Goal: Communication & Community: Answer question/provide support

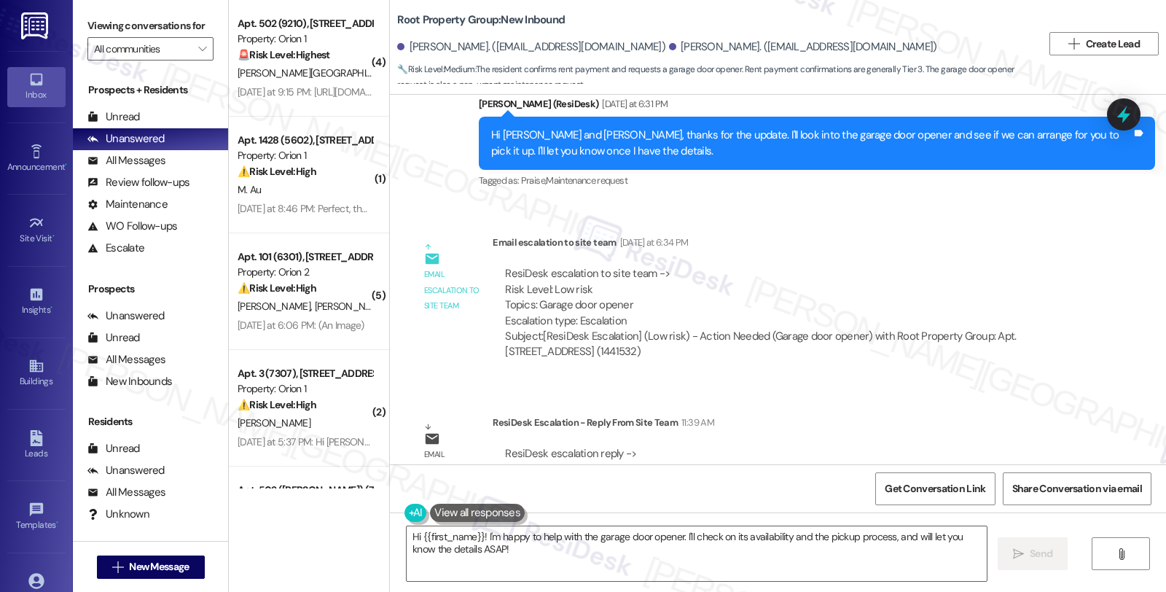
scroll to position [657, 0]
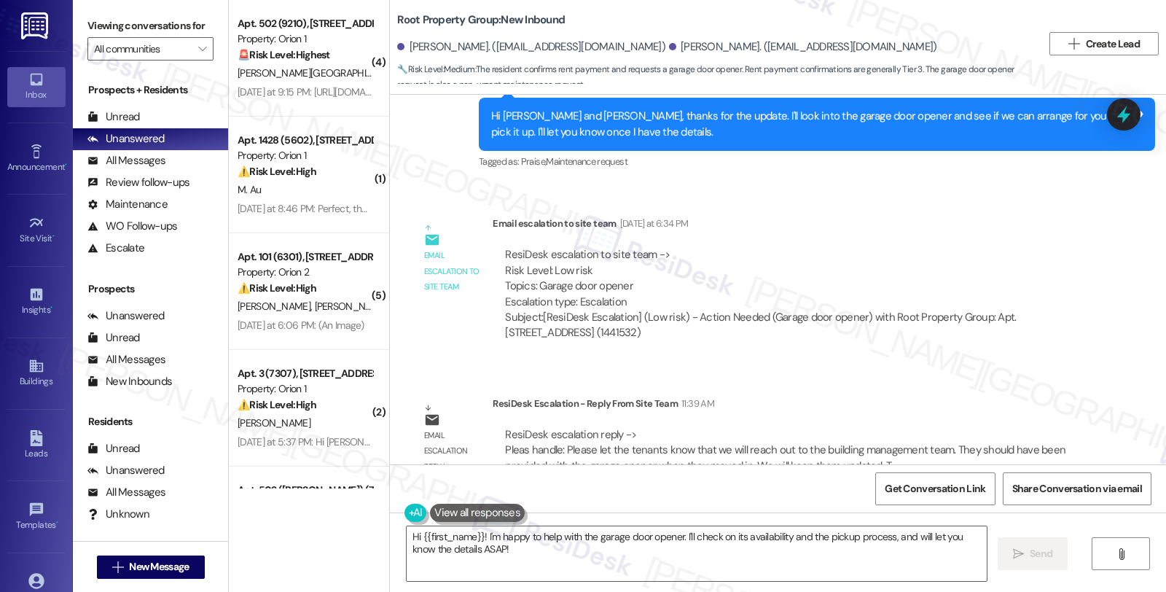
click at [905, 314] on div "ResiDesk escalation to site team -> Risk Level: Low risk Topics: Garage door op…" at bounding box center [790, 294] width 595 height 116
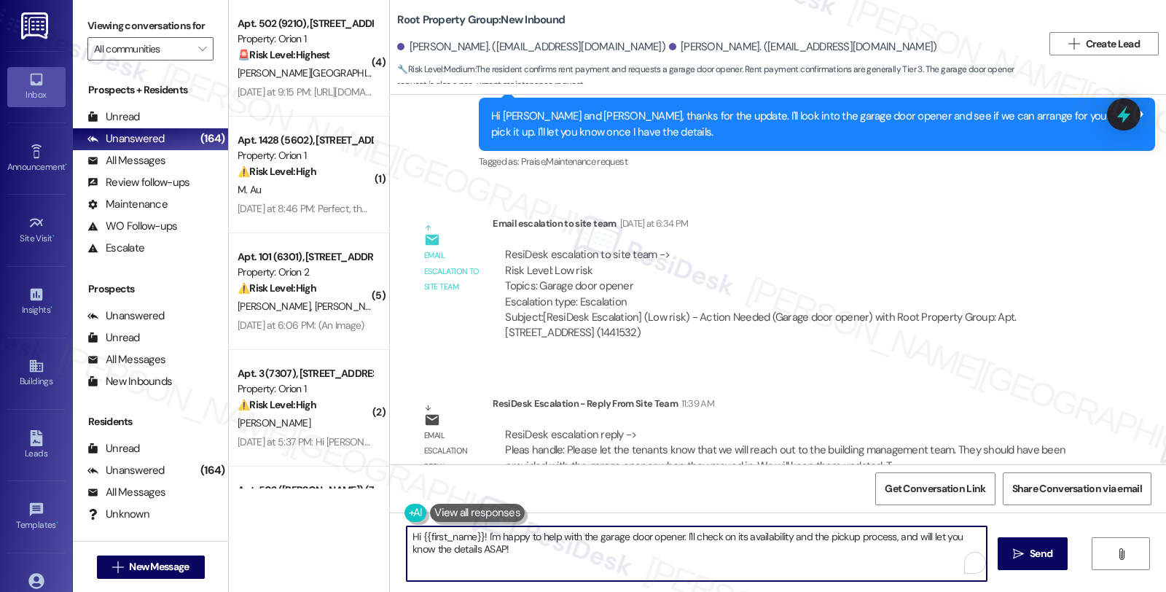
drag, startPoint x: 475, startPoint y: 535, endPoint x: 494, endPoint y: 552, distance: 25.3
click at [494, 552] on textarea "Hi {{first_name}}! I'm happy to help with the garage door opener. I'll check on…" at bounding box center [697, 553] width 580 height 55
paste textarea "Please let the tenants know that we will reach out to the building management t…"
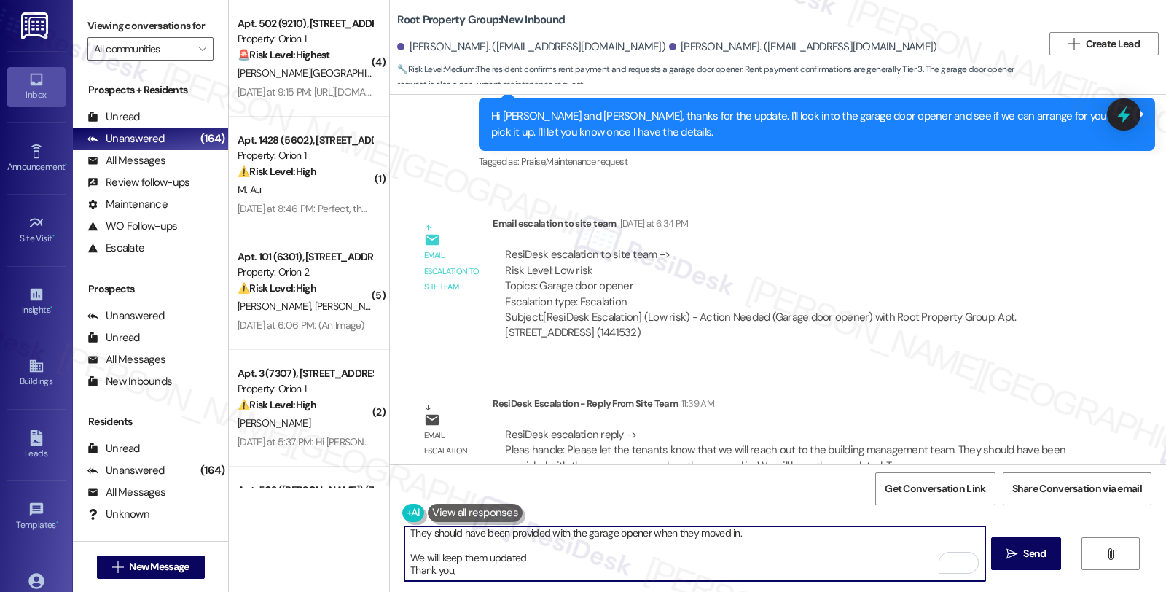
scroll to position [0, 0]
click at [595, 538] on textarea "Hi {{first_name}}. I hope your day is going well. Please let the tenants know t…" at bounding box center [694, 553] width 580 height 55
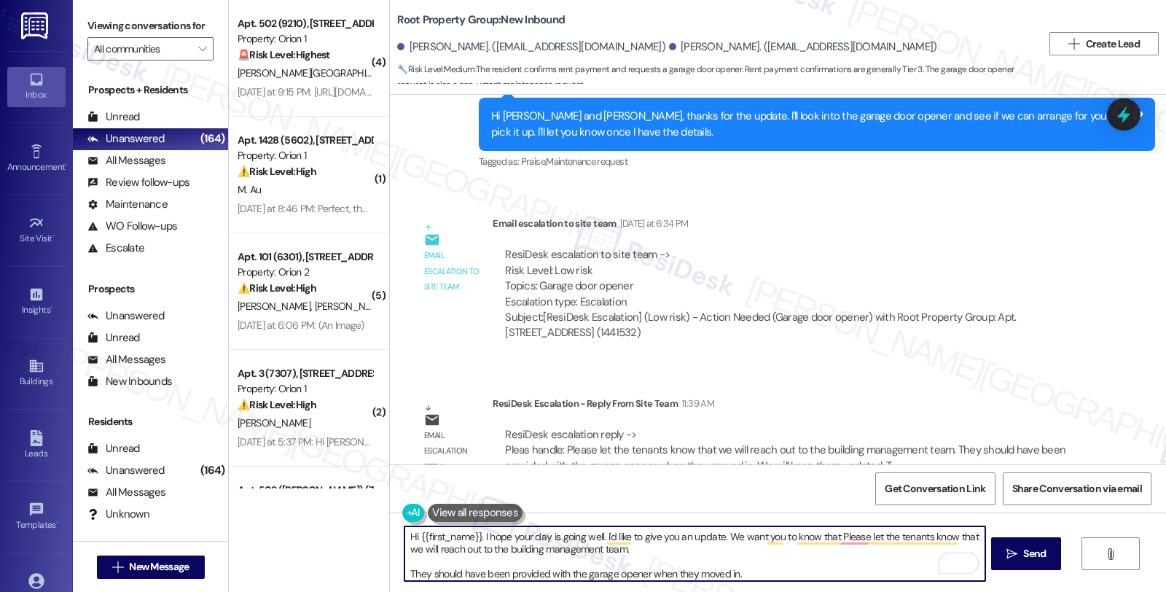
click at [973, 535] on textarea "Hi {{first_name}}. I hope your day is going well. I'd like to give you an updat…" at bounding box center [694, 553] width 580 height 55
click at [508, 550] on textarea "Hi {{first_name}}. I hope your day is going well. I'd like to give you an updat…" at bounding box center [694, 553] width 580 height 55
click at [763, 555] on textarea "Hi {{first_name}}. I hope your day is going well. I'd like to give you an updat…" at bounding box center [694, 553] width 580 height 55
click at [839, 545] on textarea "Hi {{first_name}}. I hope your day is going well. I'd like to give you an updat…" at bounding box center [694, 553] width 580 height 55
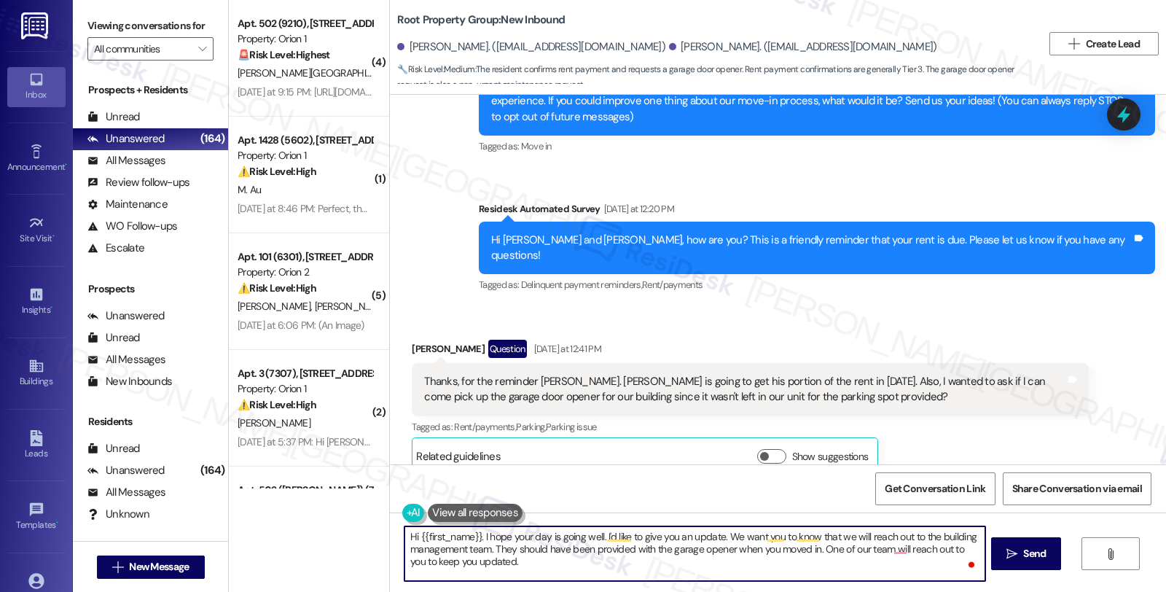
scroll to position [90, 0]
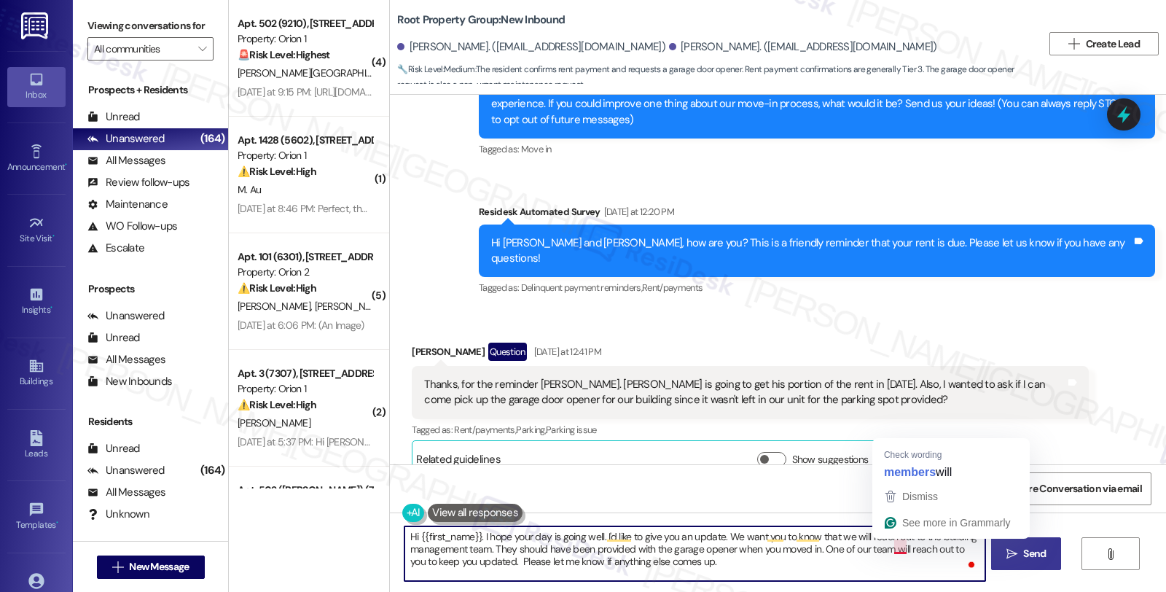
type textarea "Hi {{first_name}}. I hope your day is going well. I'd like to give you an updat…"
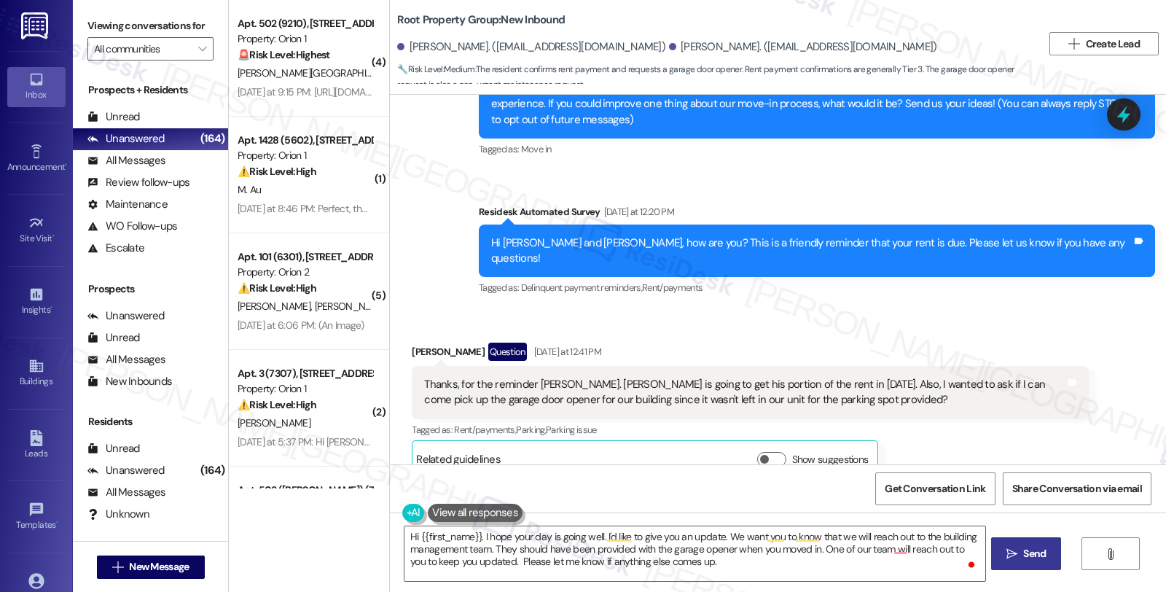
click at [1017, 557] on span " Send" at bounding box center [1026, 553] width 46 height 15
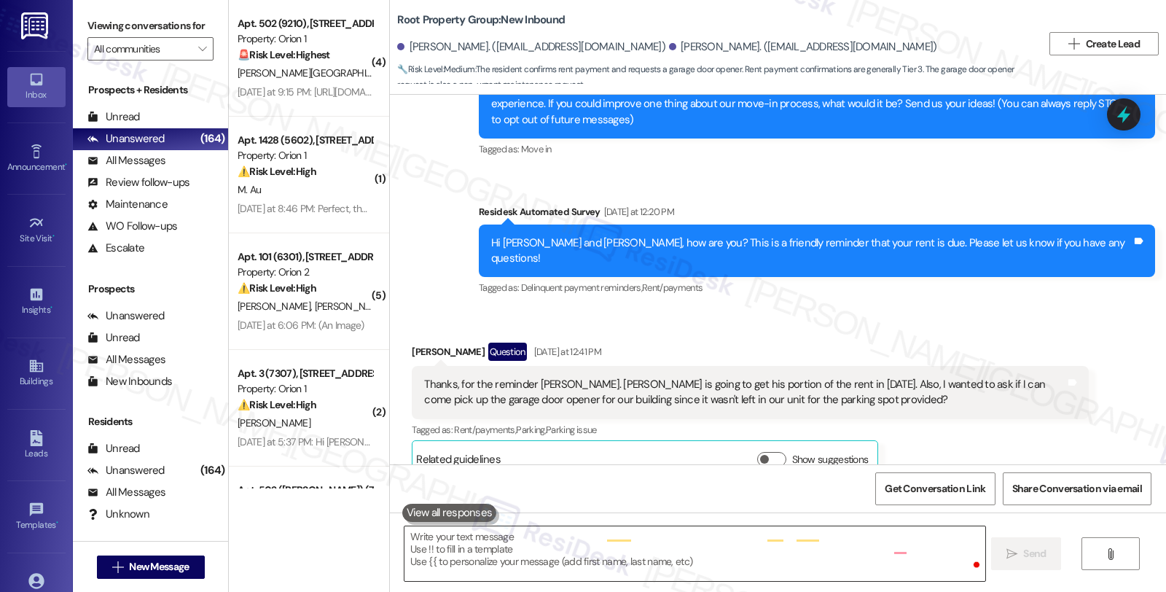
scroll to position [0, 0]
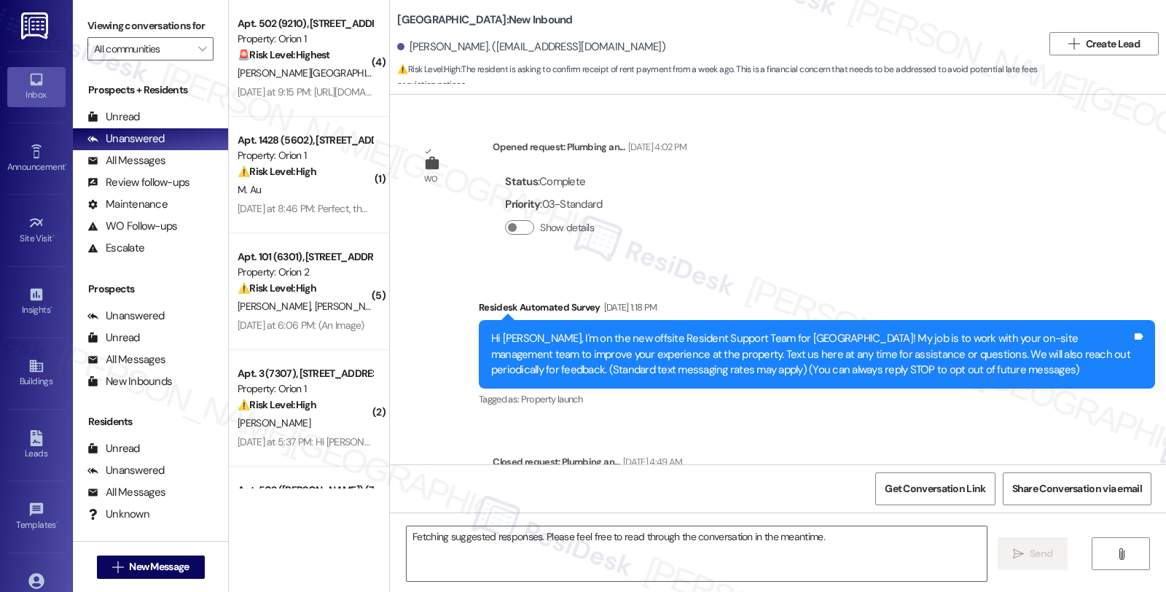
scroll to position [4198, 0]
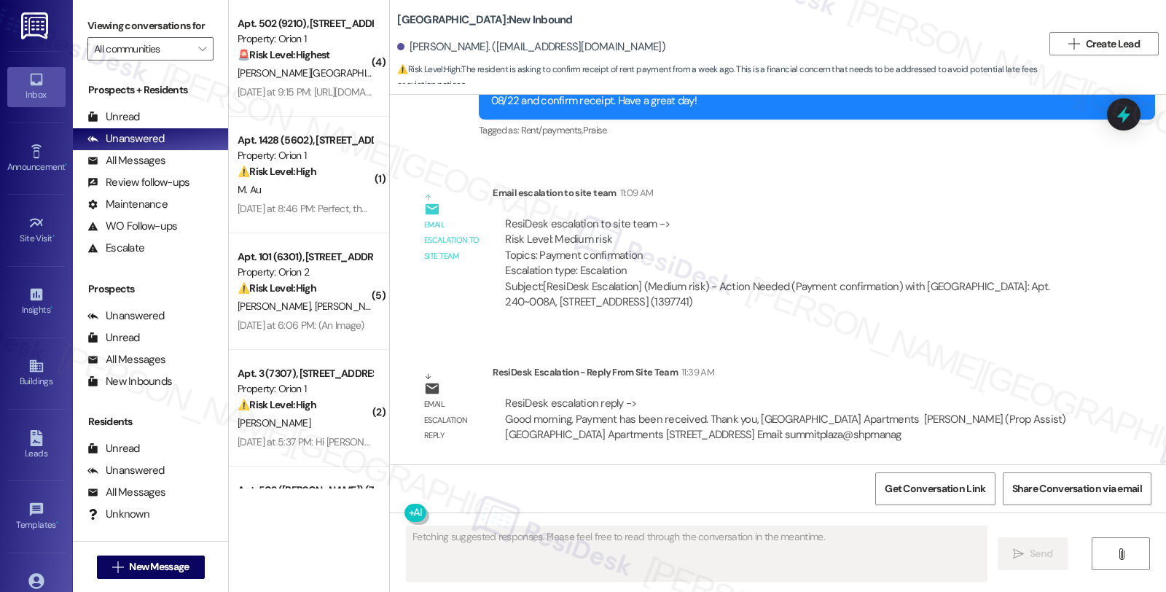
click at [406, 47] on div "Adel Ibrahim. (adel01231@hotmail.com)" at bounding box center [531, 46] width 268 height 15
copy div "Adel"
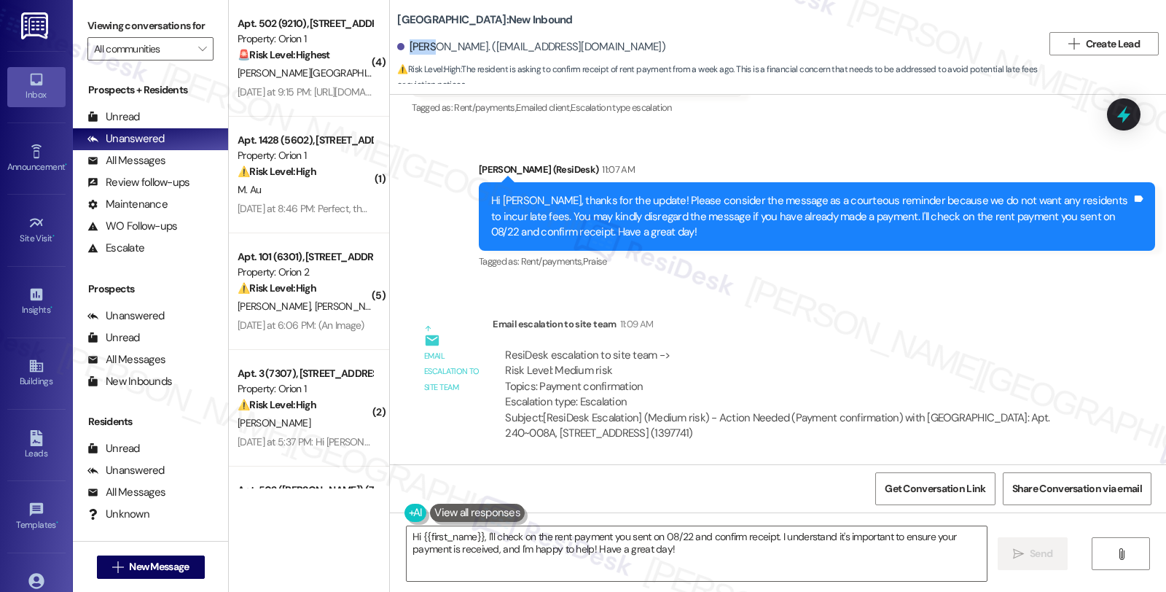
scroll to position [4036, 0]
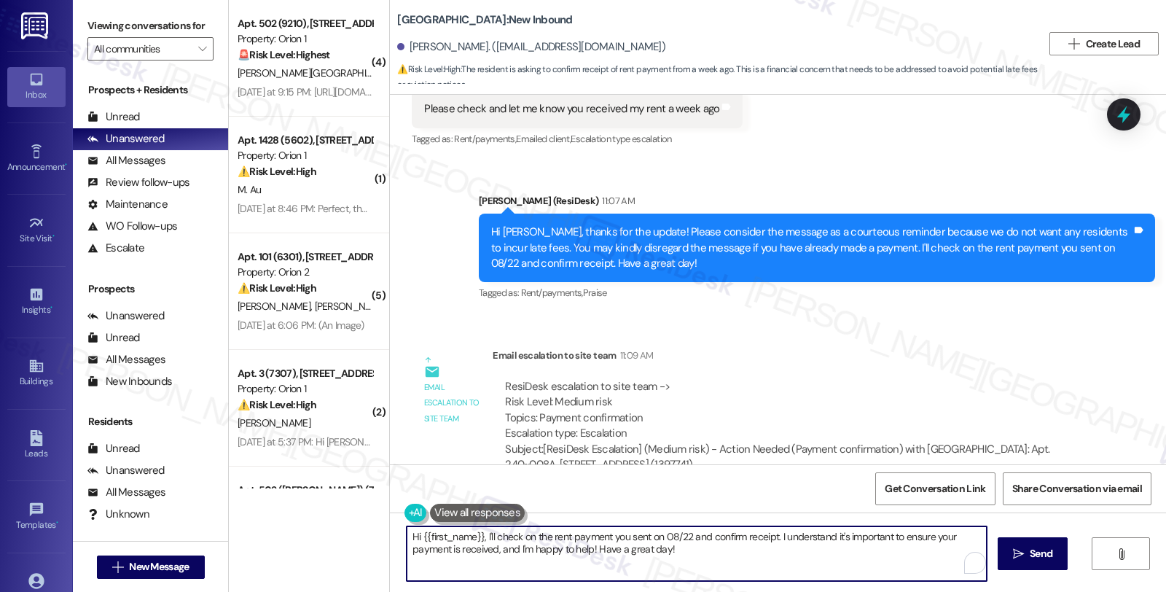
drag, startPoint x: 478, startPoint y: 534, endPoint x: 744, endPoint y: 563, distance: 267.5
click at [744, 563] on textarea "Hi {{first_name}}, I'll check on the rent payment you sent on 08/22 and confirm…" at bounding box center [697, 553] width 580 height 55
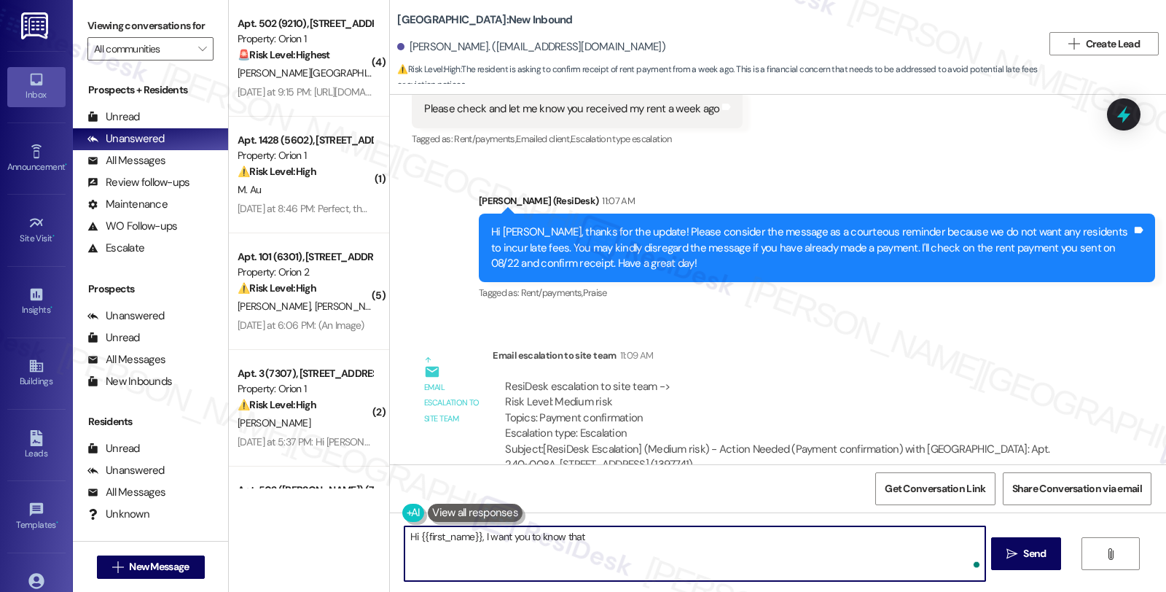
paste textarea "Adel"
click at [586, 536] on textarea "Hi {{first_name}}, I want you to know that Adel" at bounding box center [694, 553] width 580 height 55
paste textarea "Payment has been received."
click at [600, 533] on textarea "Hi {{first_name}}, I want you to know that your Payment has been received." at bounding box center [694, 553] width 580 height 55
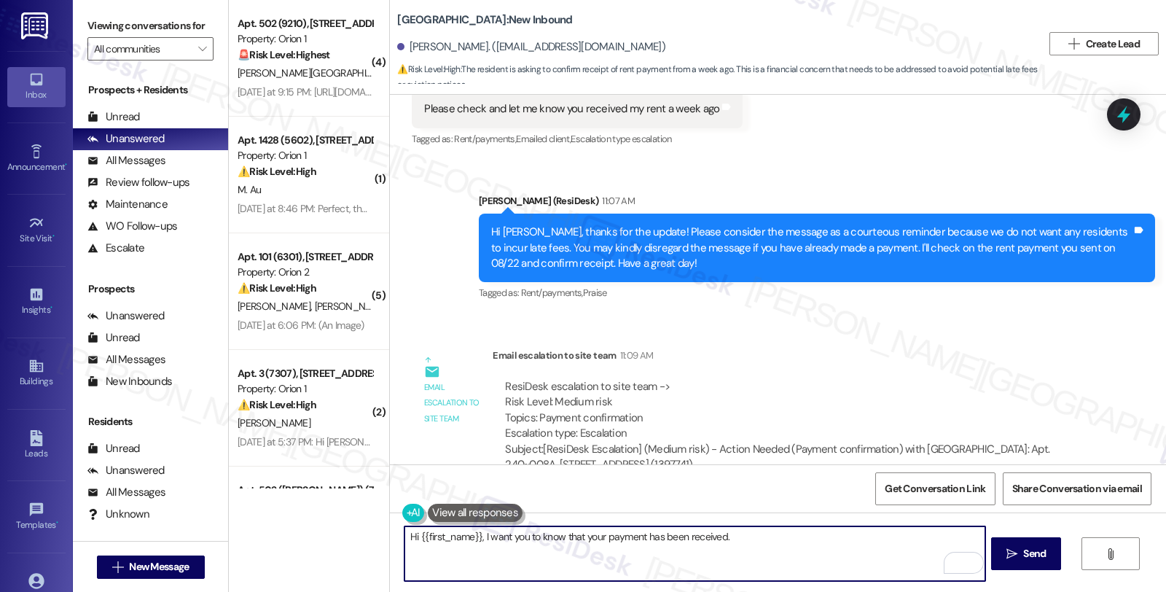
click at [797, 539] on textarea "Hi {{first_name}}, I want you to know that your payment has been received." at bounding box center [694, 553] width 580 height 55
type textarea "Hi {{first_name}}, I want you to know that your payment has been received."
click at [1032, 554] on span "Send" at bounding box center [1034, 553] width 23 height 15
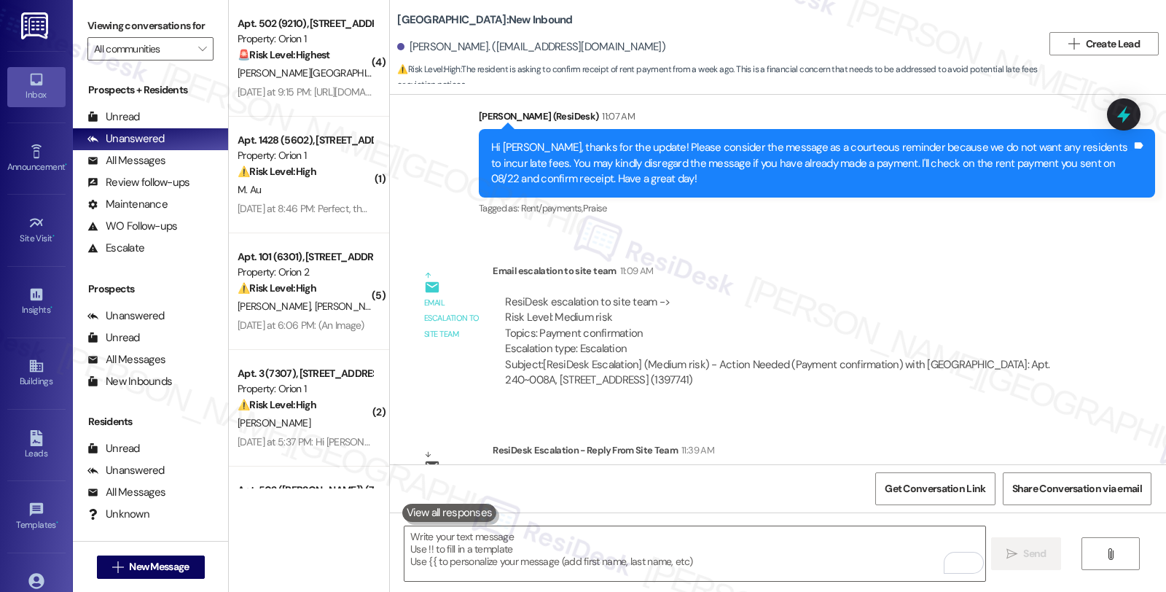
scroll to position [4198, 0]
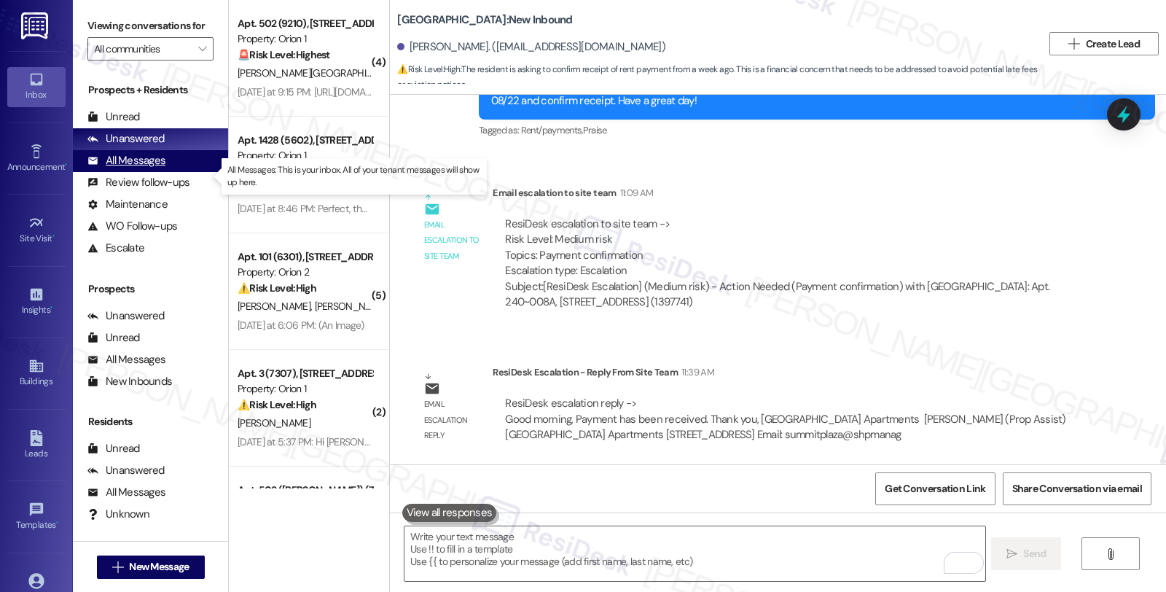
click at [157, 168] on div "All Messages" at bounding box center [126, 160] width 78 height 15
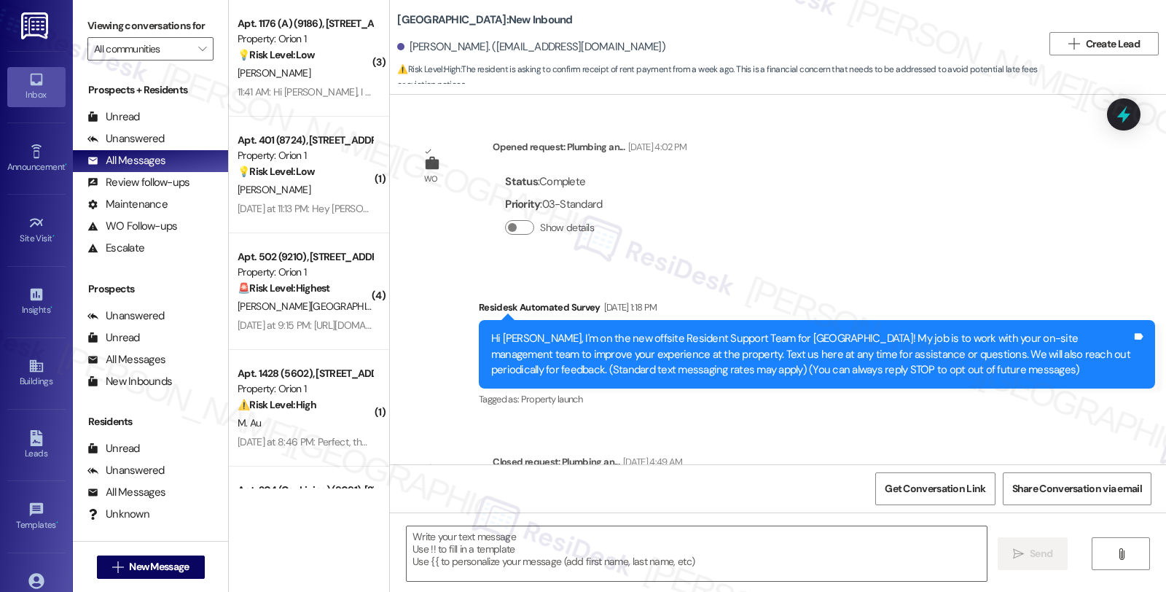
scroll to position [4321, 0]
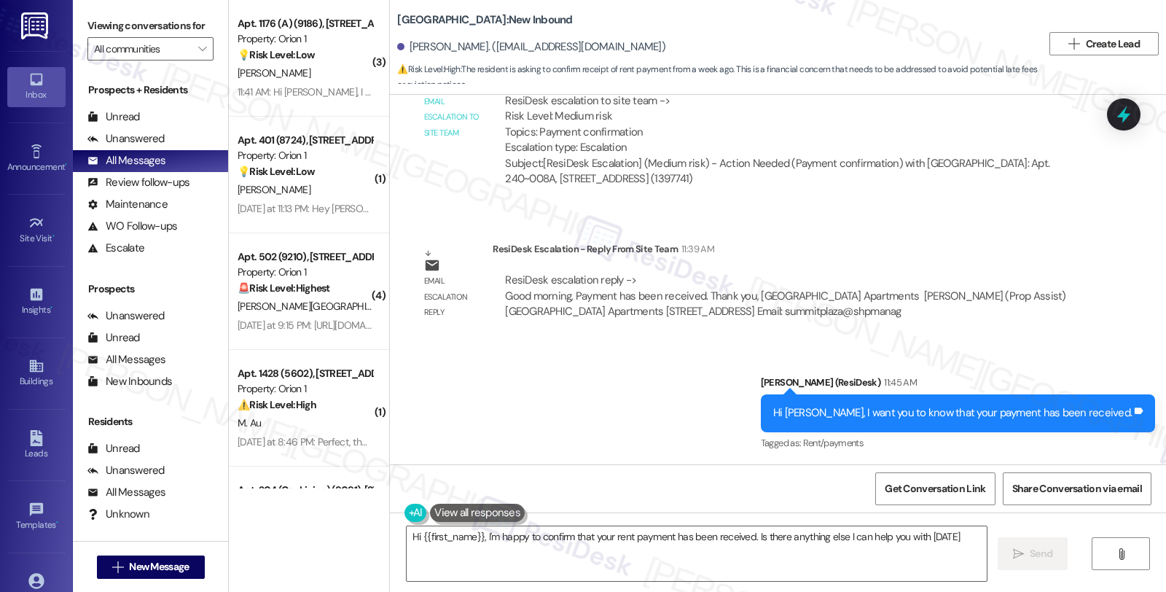
type textarea "Hi {{first_name}}, I'm happy to confirm that your rent payment has been receive…"
click at [928, 235] on div "Email escalation reply ResiDesk Escalation - Reply From Site Team 11:39 AM Resi…" at bounding box center [750, 285] width 698 height 111
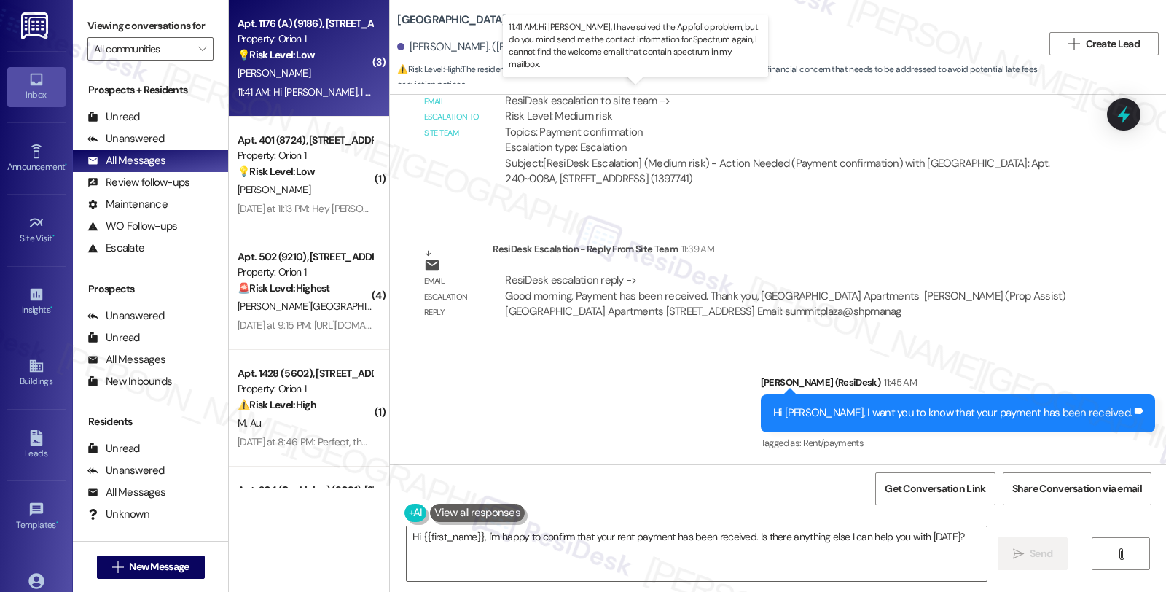
click at [325, 95] on div "11:41 AM: Hi Sarah, I have solved the Appfolio problem, but do you mind send me…" at bounding box center [671, 91] width 866 height 13
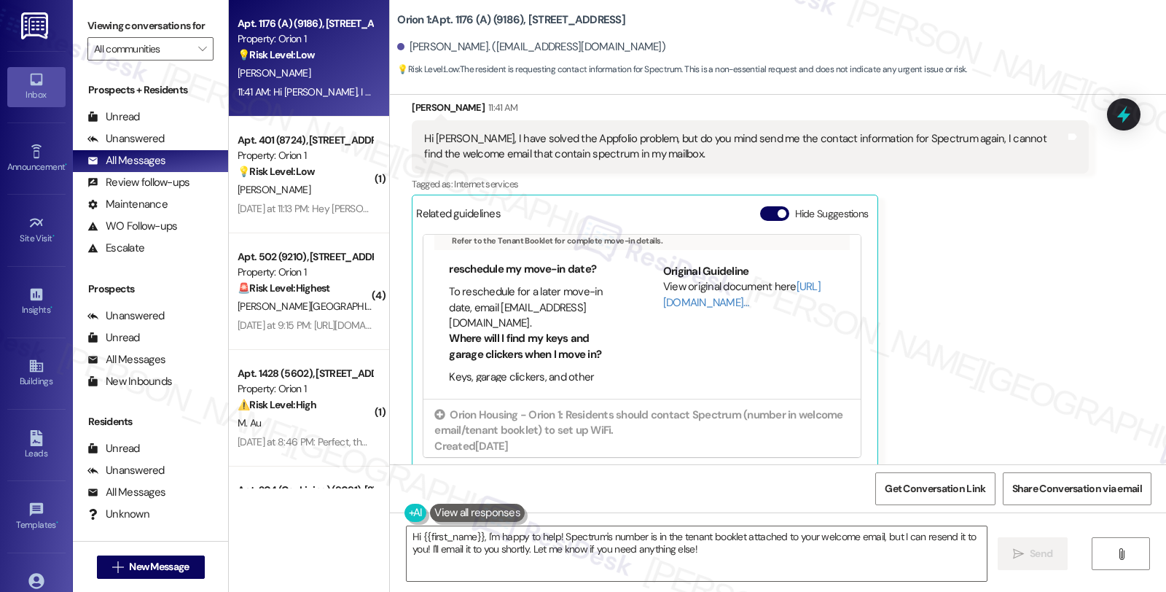
scroll to position [243, 0]
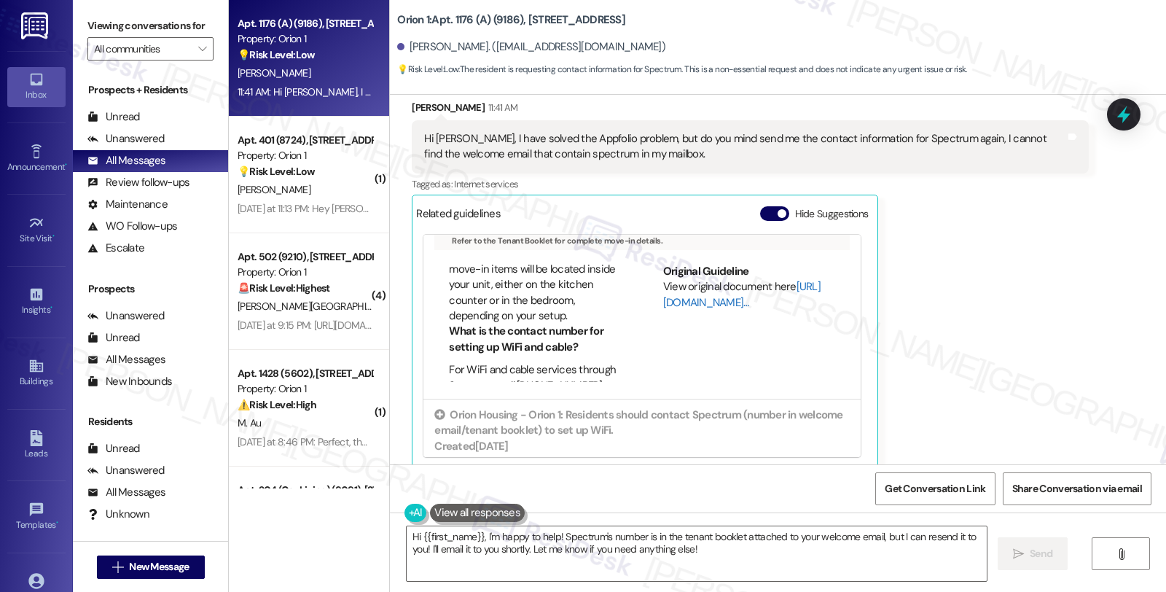
click at [663, 287] on link "http://res.cl…" at bounding box center [741, 294] width 157 height 30
click at [475, 535] on textarea "Hi {{first_name}}, I'm happy to help! Spectrum's number is in the tenant bookle…" at bounding box center [697, 553] width 580 height 55
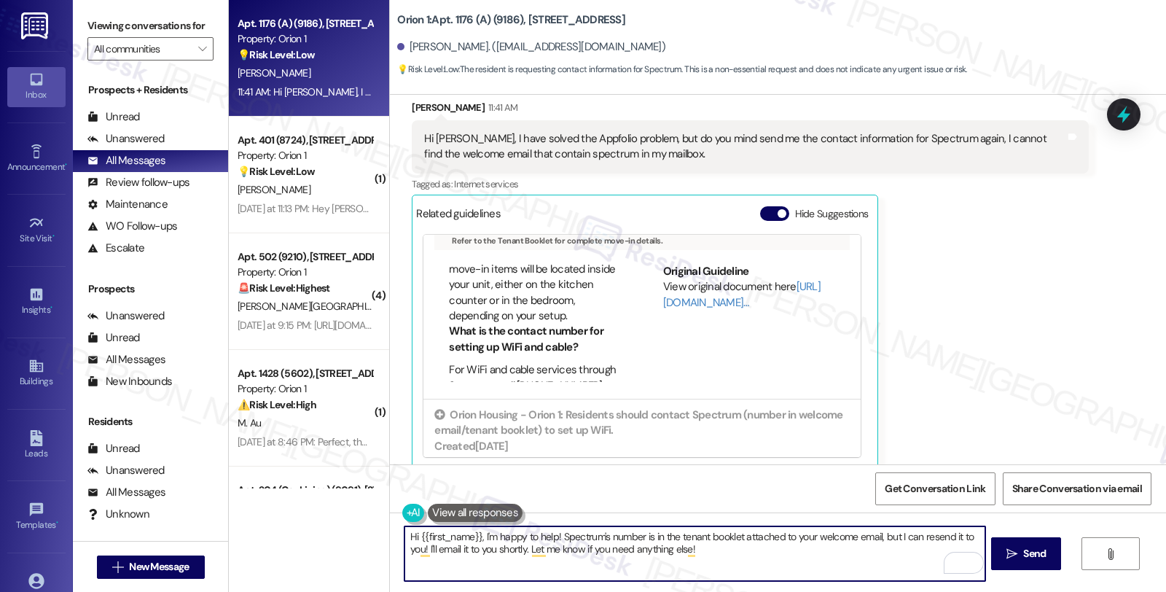
click at [490, 540] on textarea "Hi {{first_name}}, I'm happy to help! Spectrum's number is in the tenant bookle…" at bounding box center [694, 553] width 580 height 55
click at [632, 537] on textarea "Hi {{first_name}}, I'm glad to hear that you were able to happy to help! Spectr…" at bounding box center [694, 553] width 580 height 55
click at [812, 536] on textarea "Hi {{first_name}}, I'm glad to hear that you were able to solve the AppFolio pr…" at bounding box center [694, 553] width 580 height 55
click at [955, 536] on textarea "Hi {{first_name}}, I'm glad to hear that you were able to solve the AppFolio pr…" at bounding box center [694, 553] width 580 height 55
paste textarea "855-243-8892"
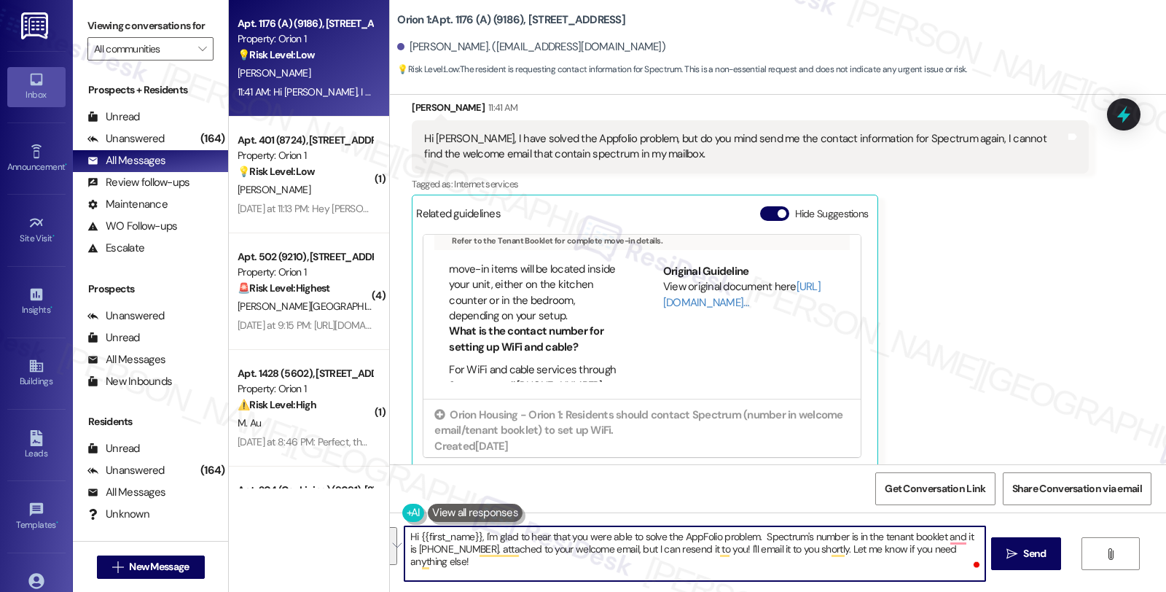
drag, startPoint x: 850, startPoint y: 534, endPoint x: 864, endPoint y: 558, distance: 27.4
click at [864, 558] on textarea "Hi {{first_name}}, I'm glad to hear that you were able to solve the AppFolio pr…" at bounding box center [694, 553] width 580 height 55
paste textarea "855-243-8892"
click at [853, 534] on textarea "Hi {{first_name}}, I'm glad to hear that you were able to solve the AppFolio pr…" at bounding box center [694, 553] width 580 height 55
click at [917, 534] on textarea "Hi {{first_name}}, I'm glad to hear that you were able to solve the AppFolio pr…" at bounding box center [694, 553] width 580 height 55
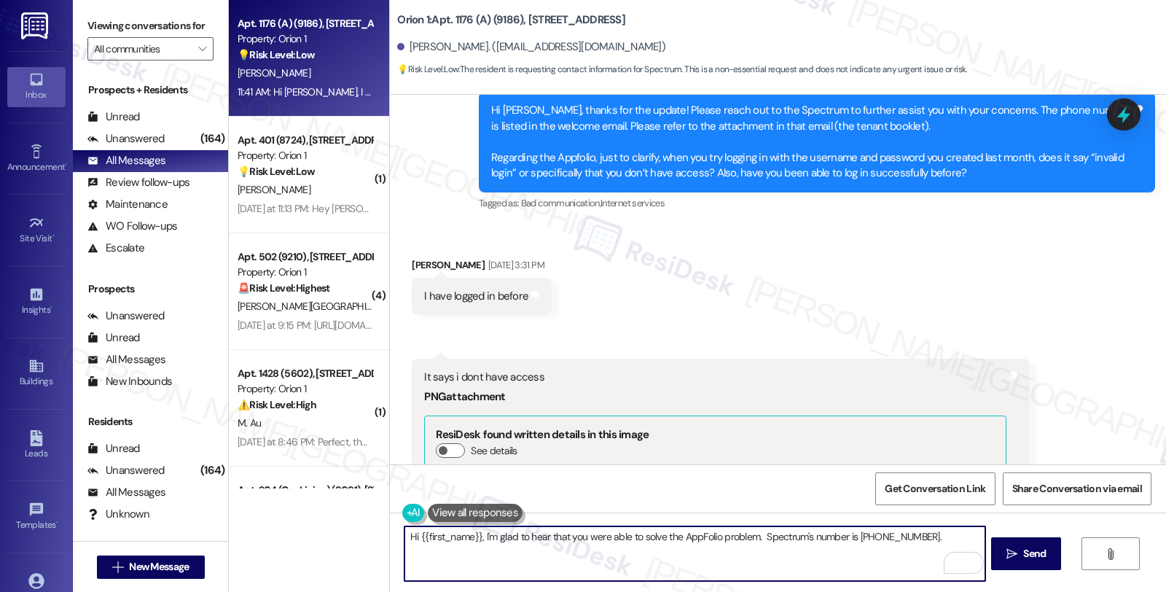
scroll to position [1930, 0]
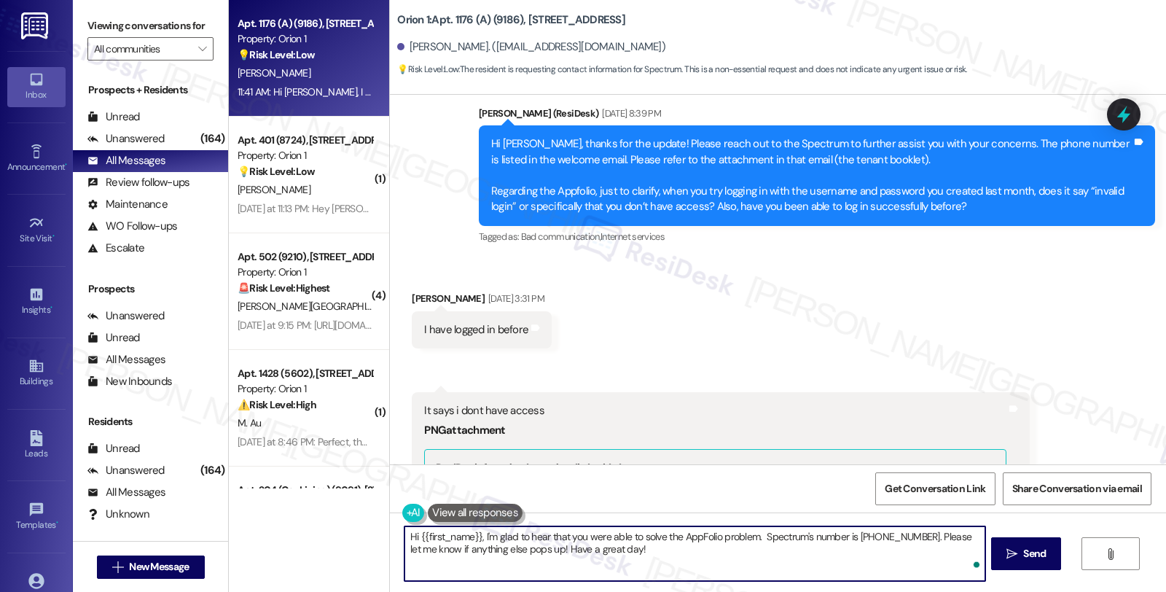
type textarea "Hi {{first_name}}, I'm glad to hear that you were able to solve the AppFolio pr…"
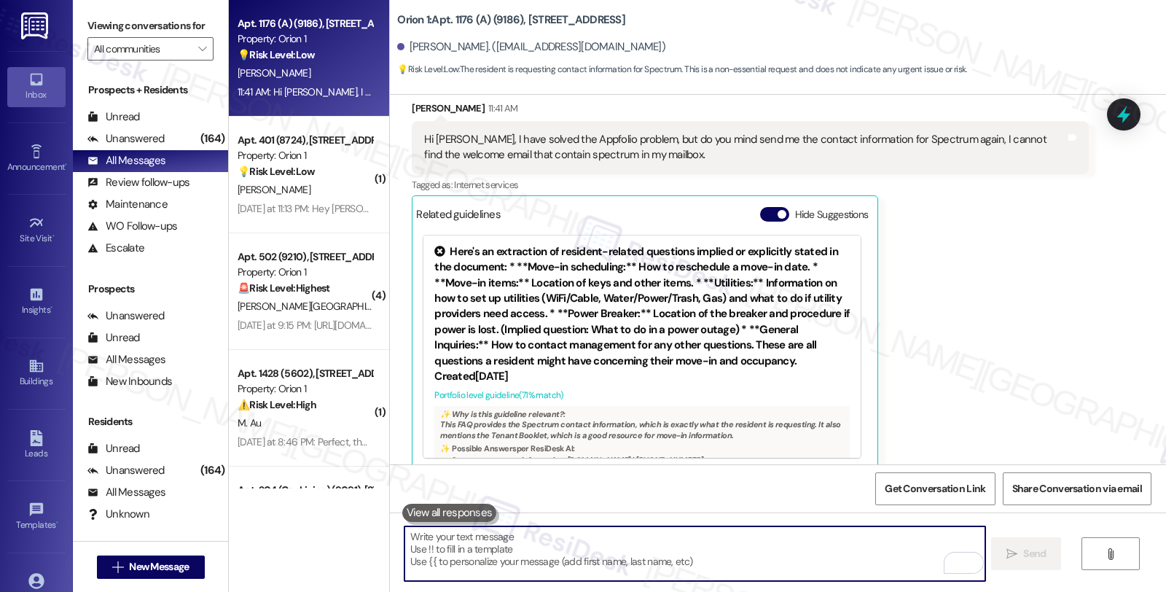
scroll to position [3019, 0]
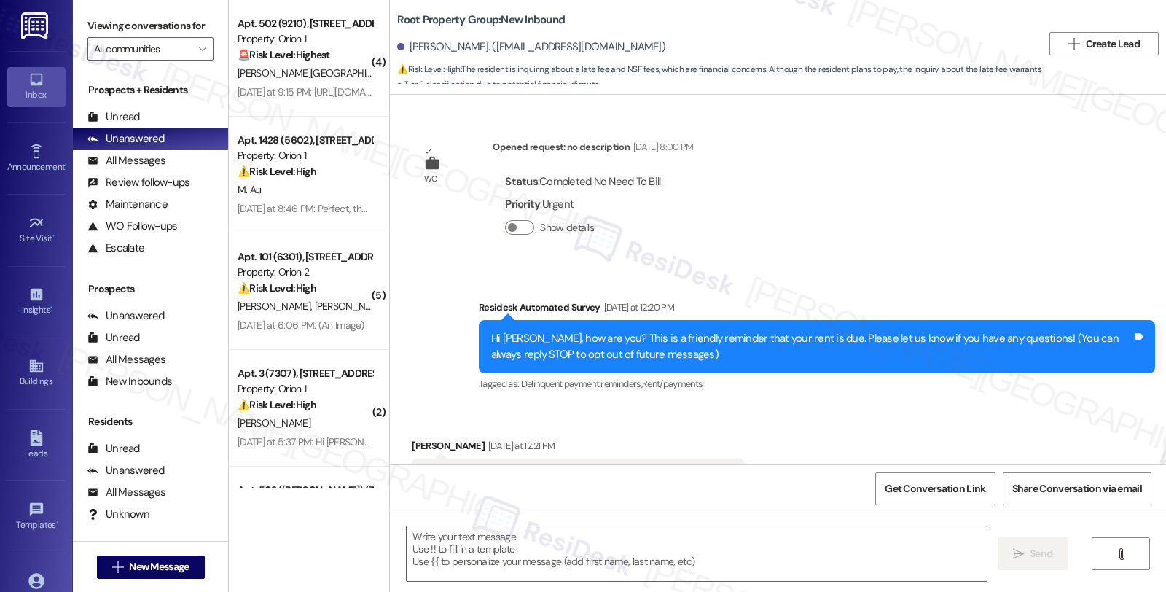
scroll to position [1611, 0]
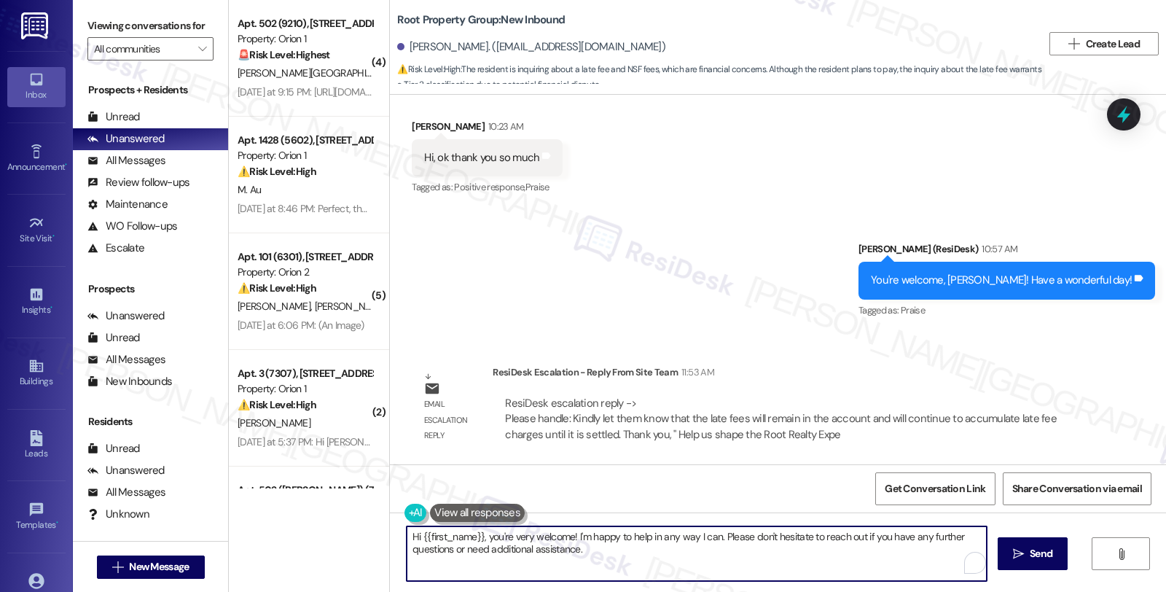
drag, startPoint x: 479, startPoint y: 540, endPoint x: 671, endPoint y: 564, distance: 193.9
click at [671, 564] on textarea "Hi {{first_name}}, you're very welcome! I'm happy to help in any way I can. Ple…" at bounding box center [697, 553] width 580 height 55
paste textarea "Kindly let them know that the late fees will remain in the account and will con…"
drag, startPoint x: 672, startPoint y: 536, endPoint x: 777, endPoint y: 538, distance: 104.9
click at [777, 538] on textarea "Hi {{first_name}}, I'd like to give you an update. Please know that Kindly let …" at bounding box center [694, 553] width 580 height 55
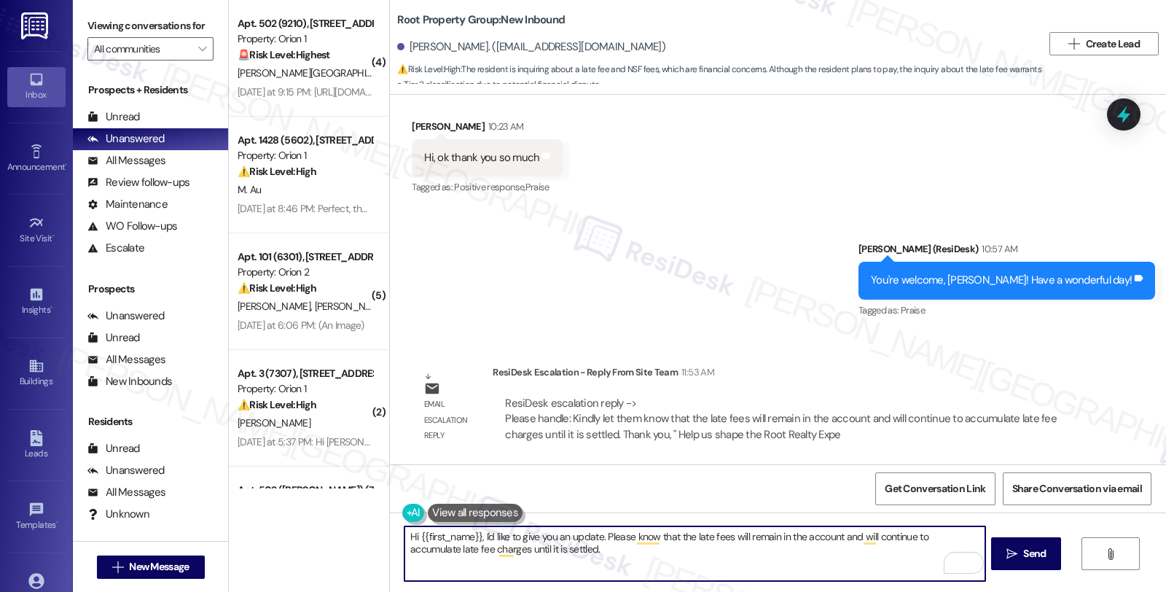
click at [551, 552] on textarea "Hi {{first_name}}, I'd like to give you an update. Please know that the late fe…" at bounding box center [694, 553] width 580 height 55
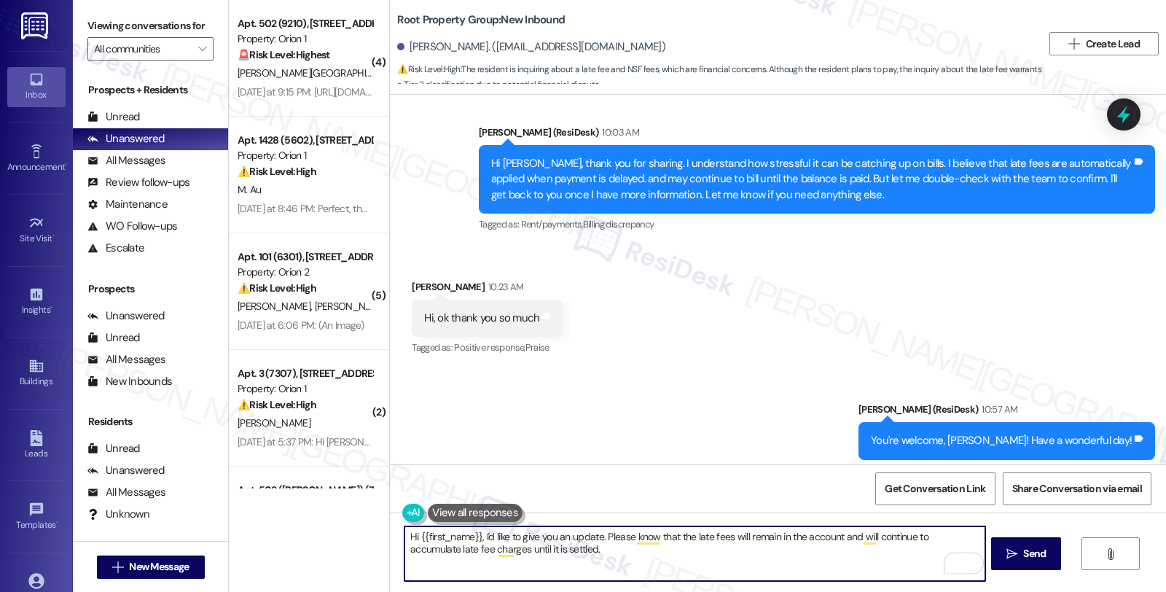
scroll to position [1449, 0]
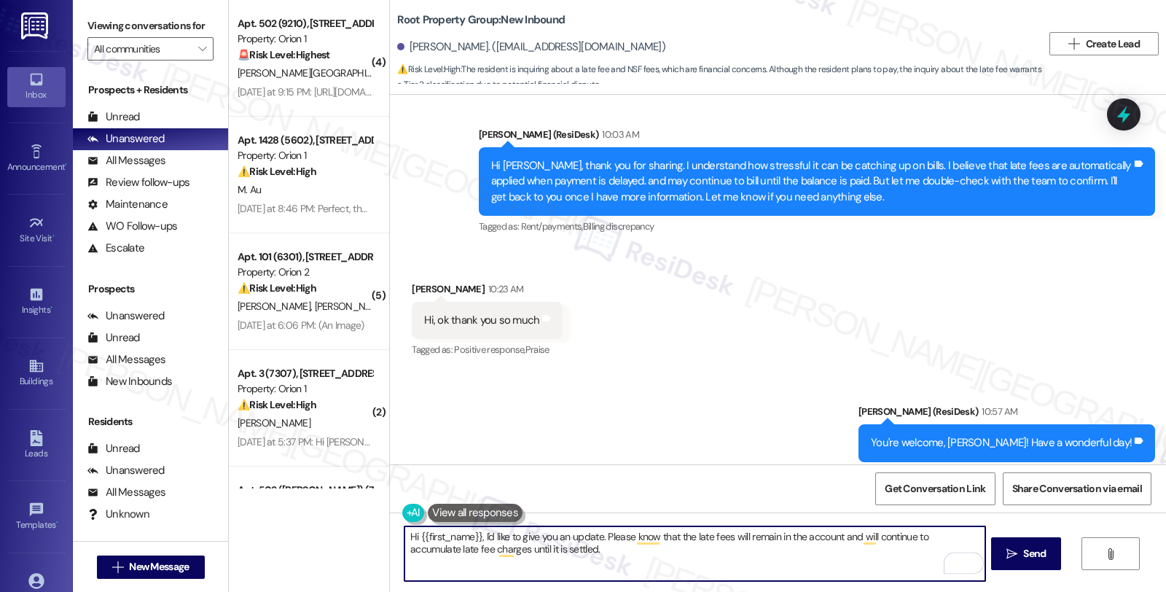
click at [735, 548] on textarea "Hi {{first_name}}, I'd like to give you an update. Please know that the late fe…" at bounding box center [694, 553] width 580 height 55
type textarea "Hi {{first_name}}, I'd like to give you an update. Please know that the late fe…"
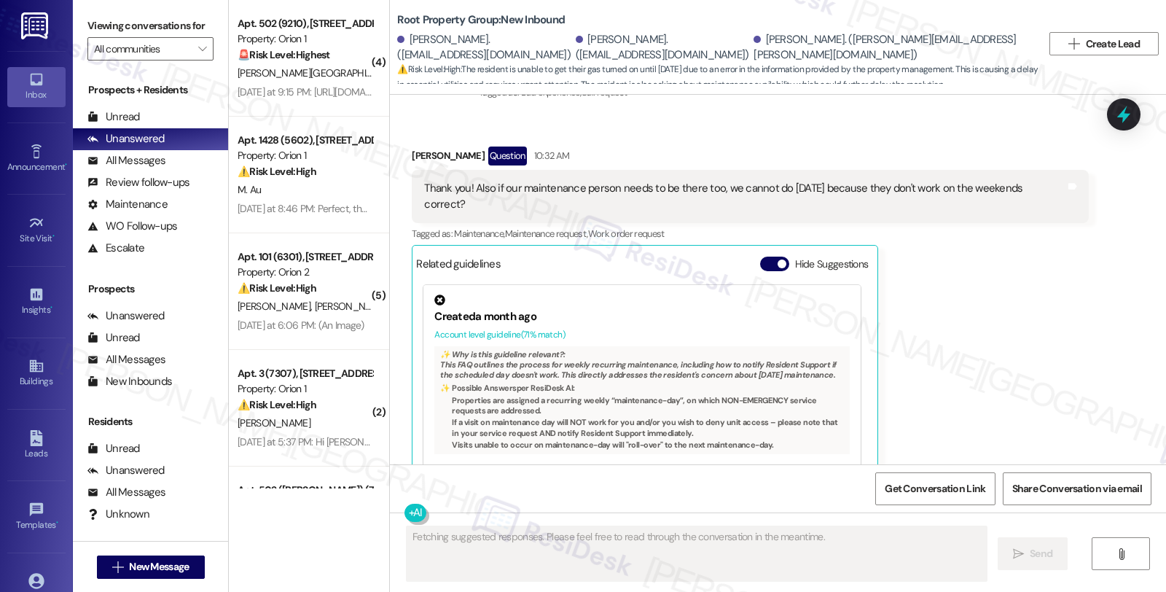
scroll to position [4999, 0]
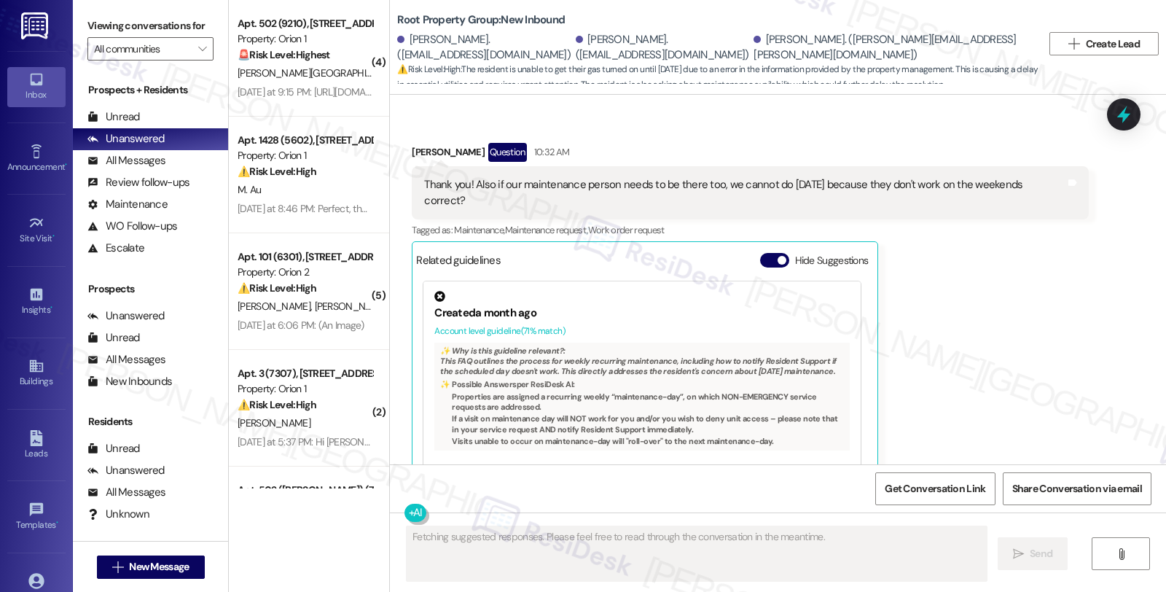
click at [1047, 375] on div "Abigail Subach Question 10:32 AM Thank you! Also if our maintenance person need…" at bounding box center [750, 329] width 676 height 372
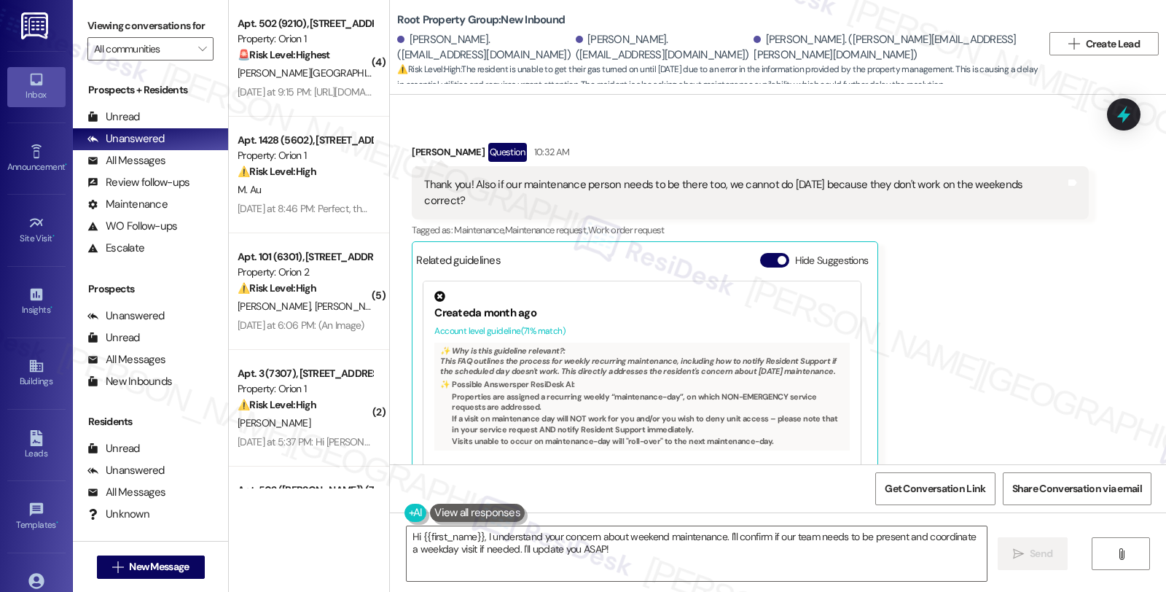
click at [1003, 285] on div "Abigail Subach Question 10:32 AM Thank you! Also if our maintenance person need…" at bounding box center [750, 329] width 676 height 372
drag, startPoint x: 989, startPoint y: 386, endPoint x: 933, endPoint y: 410, distance: 60.4
click at [989, 386] on div "Abigail Subach Question 10:32 AM Thank you! Also if our maintenance person need…" at bounding box center [750, 328] width 676 height 372
click at [946, 394] on div "Abigail Subach Question 10:32 AM Thank you! Also if our maintenance person need…" at bounding box center [750, 328] width 676 height 372
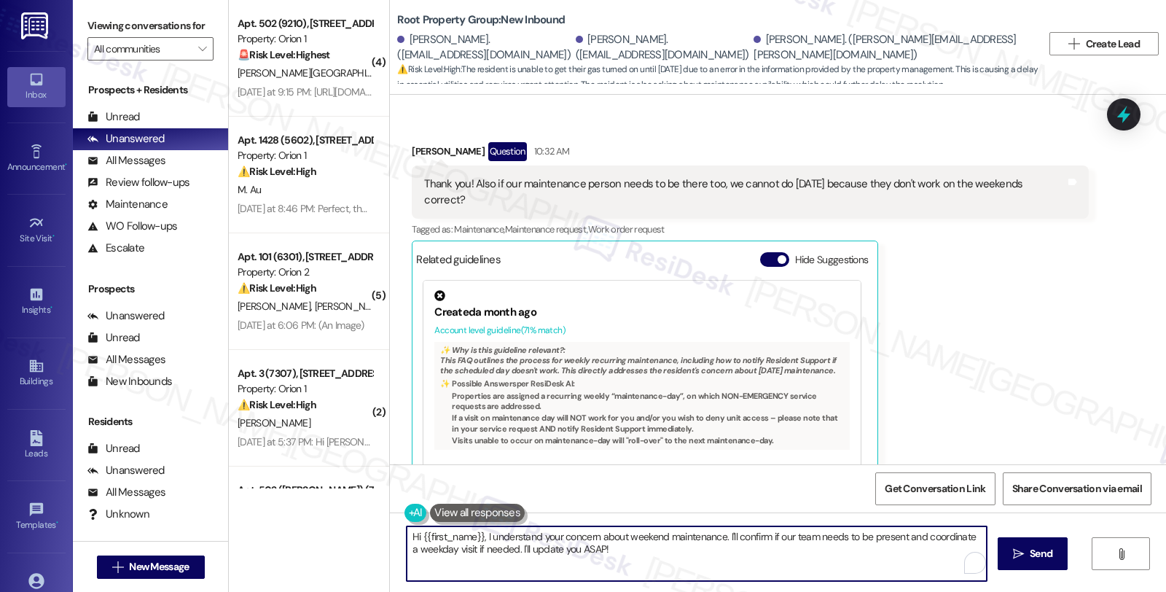
drag, startPoint x: 619, startPoint y: 551, endPoint x: 377, endPoint y: 536, distance: 243.1
click at [377, 536] on div "( 4 ) Apt. 502 (9210), 1192 W 35th St Property: Orion 1 🚨 Risk Level: Highest T…" at bounding box center [697, 296] width 937 height 592
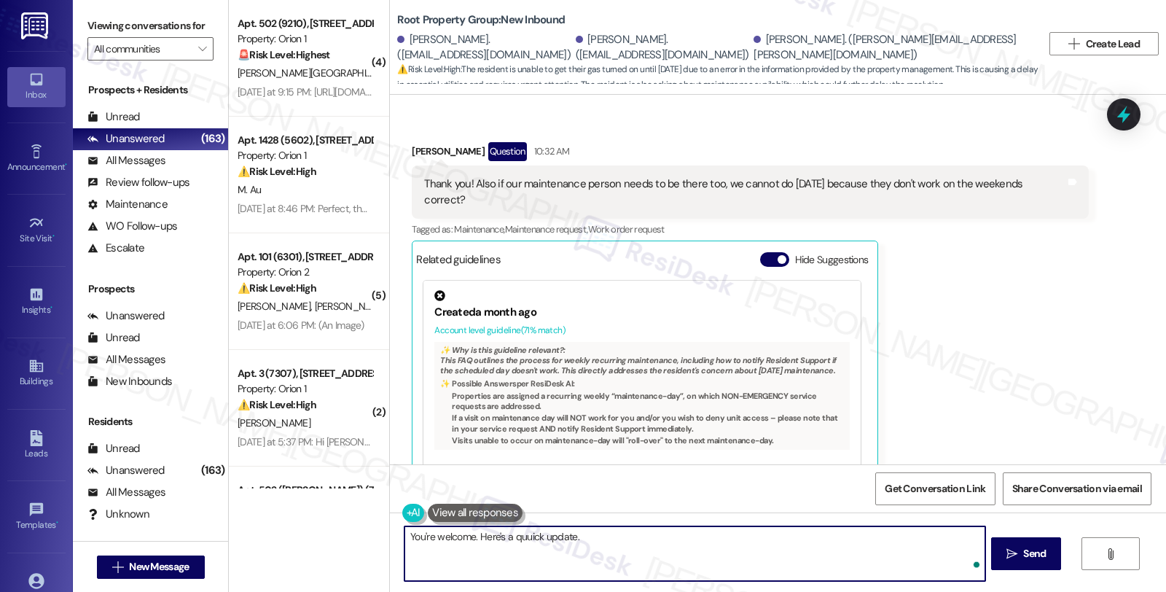
paste textarea "Please let them know that there are no alternatives Gas providers and that they…"
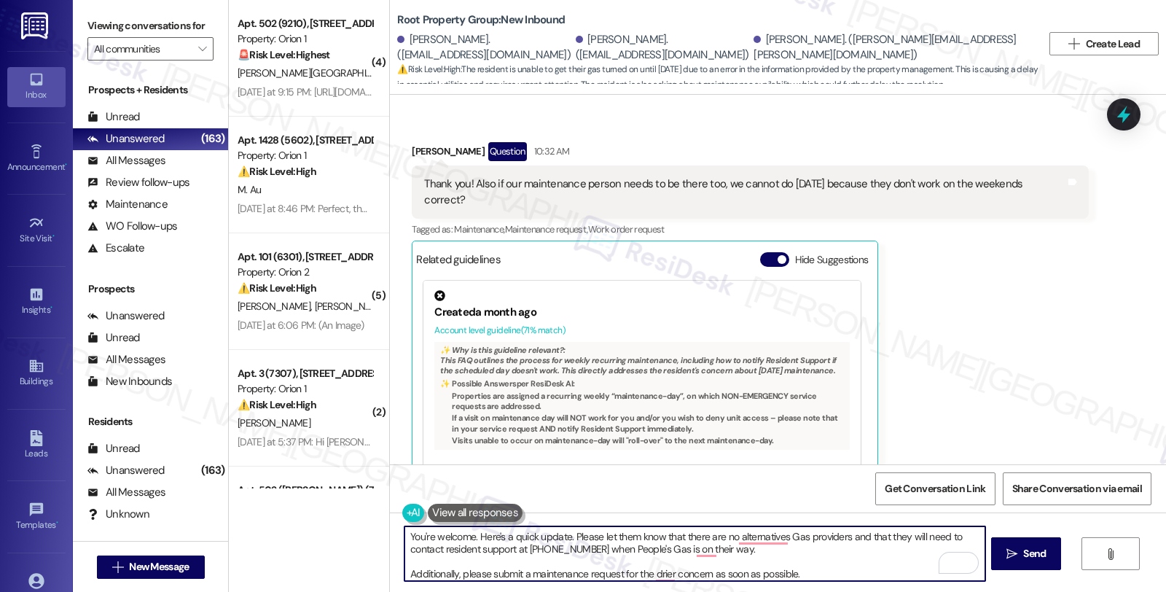
click at [594, 536] on textarea "You're welcome. Here's a quick update. Please let them know that there are no a…" at bounding box center [694, 553] width 580 height 55
click at [598, 540] on textarea "You're welcome. Here's a quick update. Please let them know that there are no a…" at bounding box center [694, 553] width 580 height 55
click at [598, 535] on textarea "You're welcome. Here's a quick update. Please let them know that there are no a…" at bounding box center [694, 553] width 580 height 55
click at [796, 537] on textarea "You're welcome. Here's a quick update. Please know that there are no alternativ…" at bounding box center [694, 553] width 580 height 55
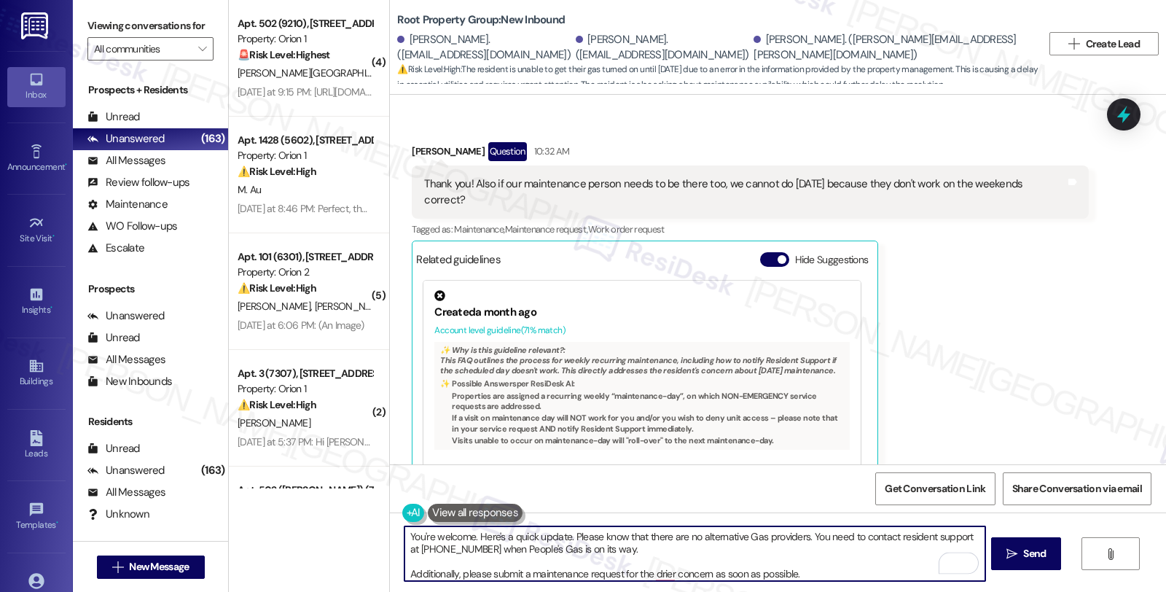
click at [622, 552] on textarea "You're welcome. Here's a quick update. Please know that there are no alternativ…" at bounding box center [694, 553] width 580 height 55
click at [815, 574] on textarea "You're welcome. Here's a quick update. Please know that there are no alternativ…" at bounding box center [694, 553] width 580 height 55
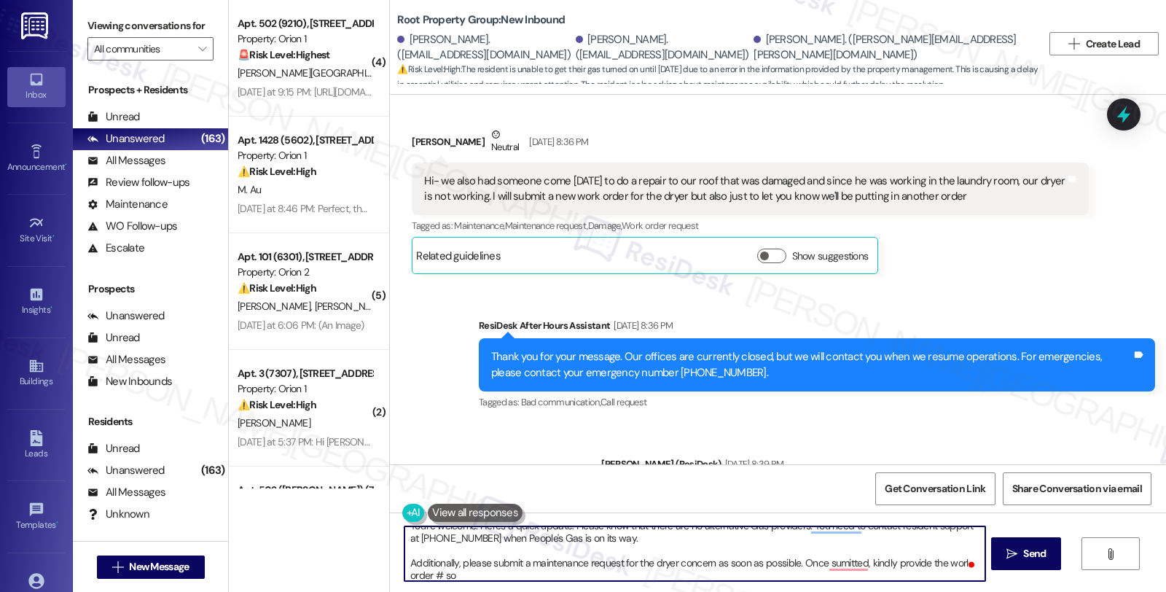
scroll to position [4028, 0]
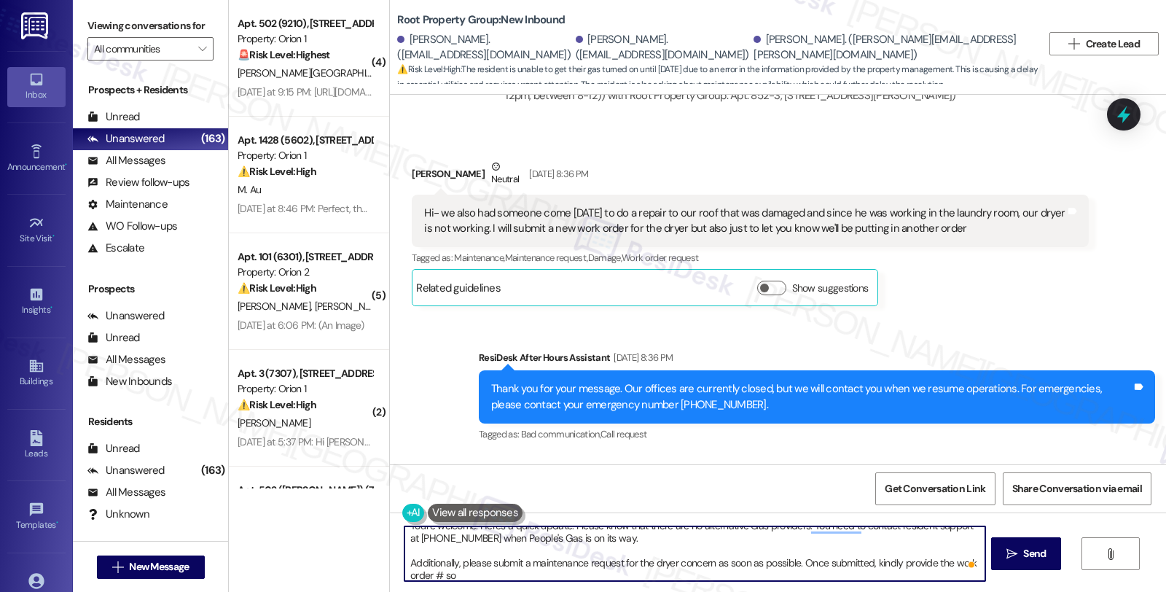
click at [486, 572] on textarea "You're welcome. Here's a quick update. Please know that there are no alternativ…" at bounding box center [694, 553] width 580 height 55
type textarea "You're welcome. Here's a quick update. Please know that there are no alternativ…"
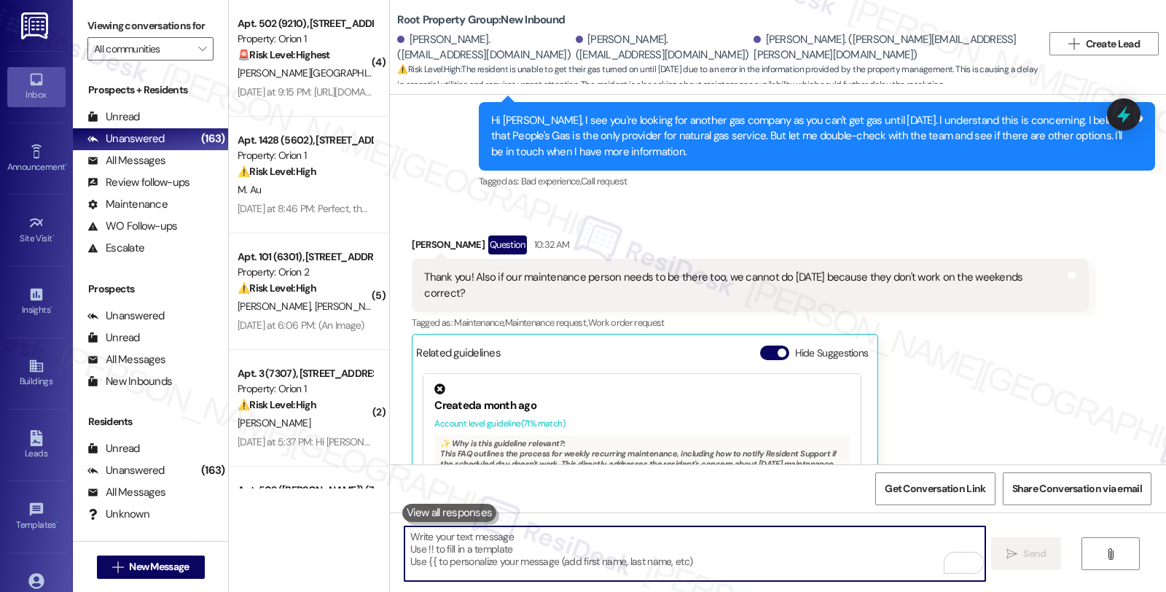
scroll to position [5000, 0]
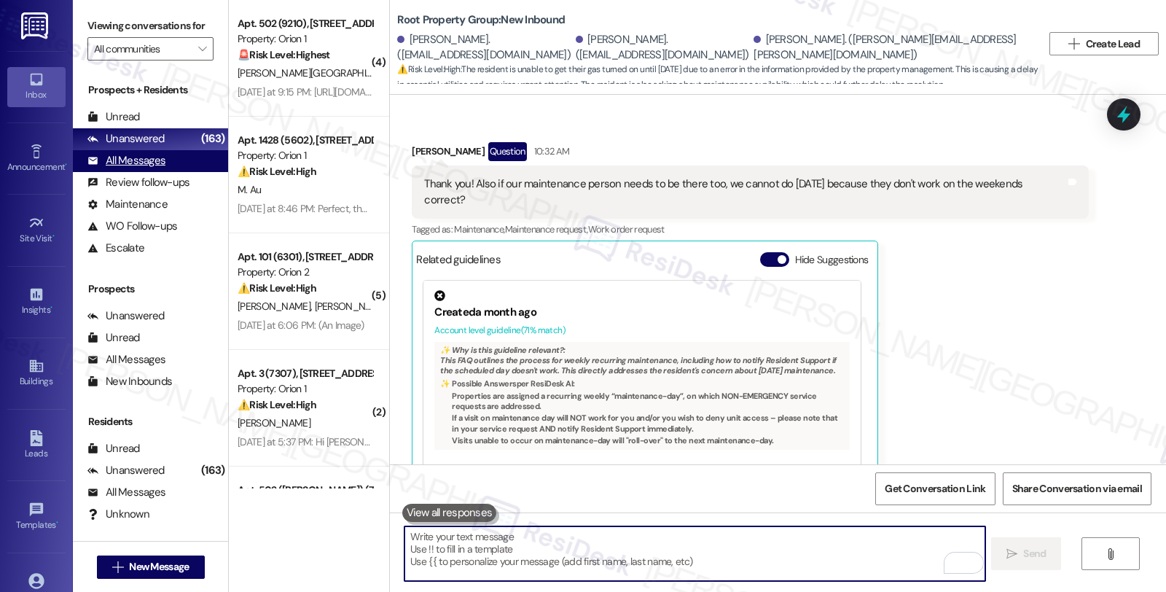
click at [169, 172] on div "All Messages (undefined)" at bounding box center [150, 161] width 155 height 22
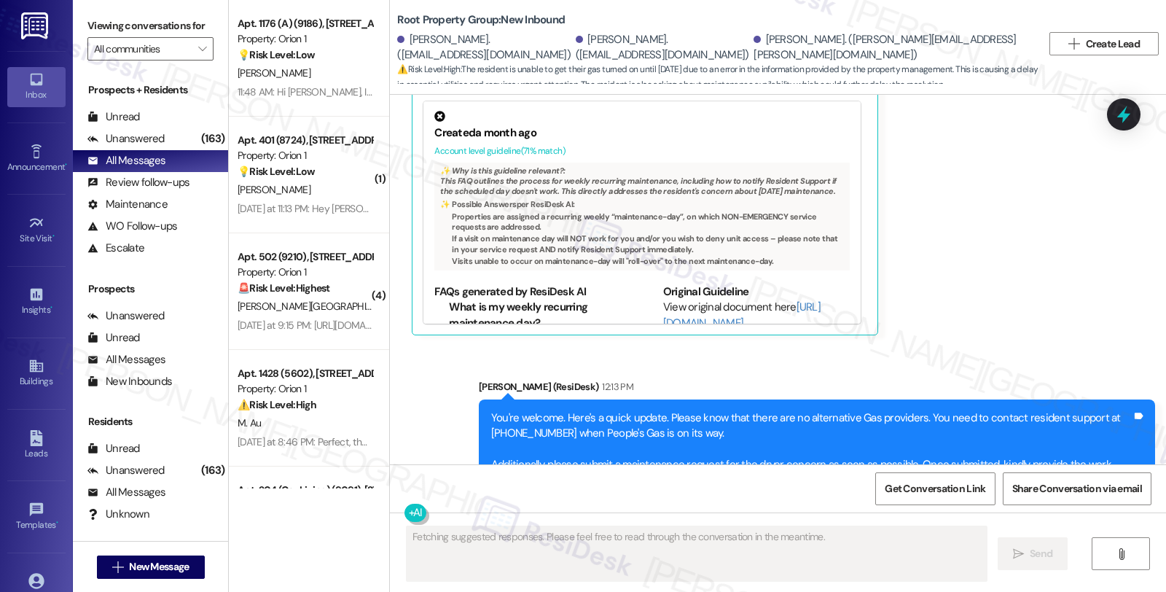
scroll to position [5185, 0]
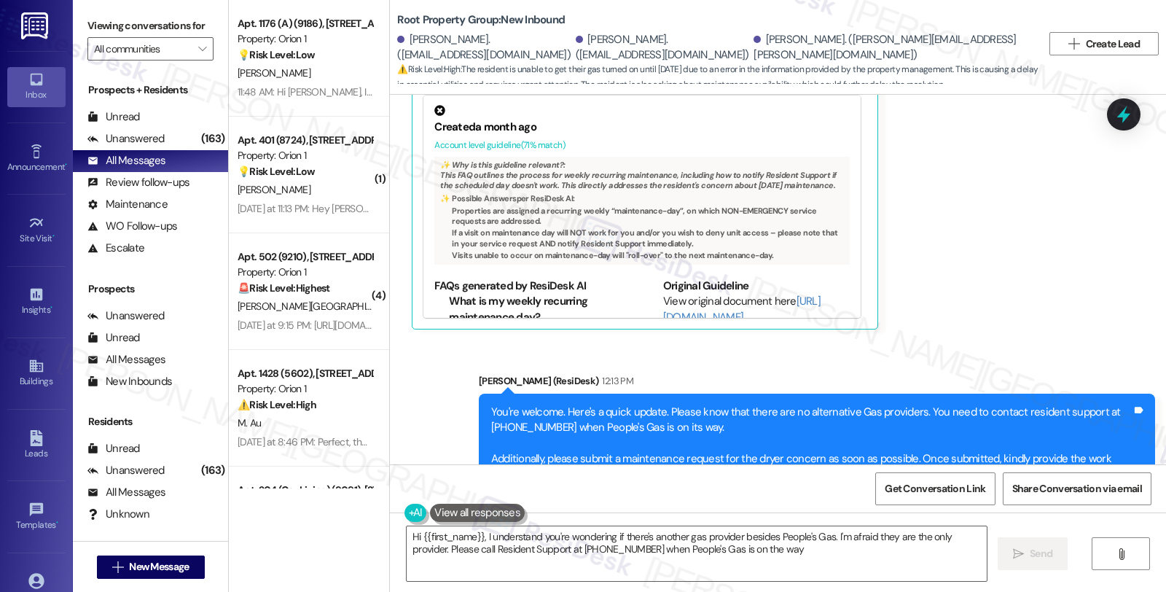
type textarea "Hi {{first_name}}, I understand you're wondering if there's another gas provide…"
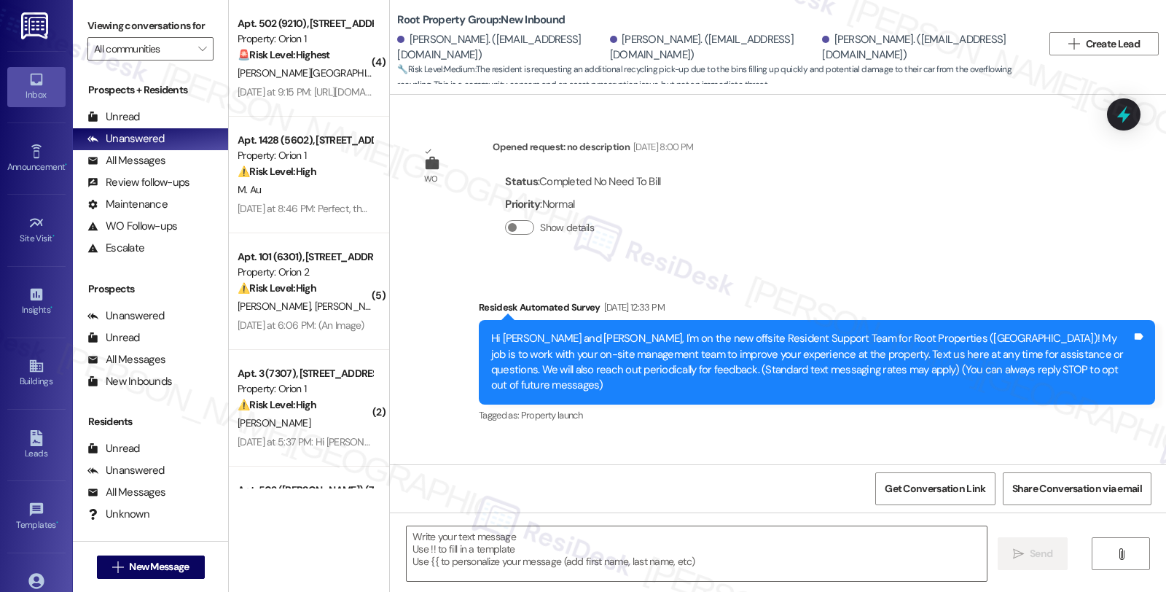
scroll to position [2115, 0]
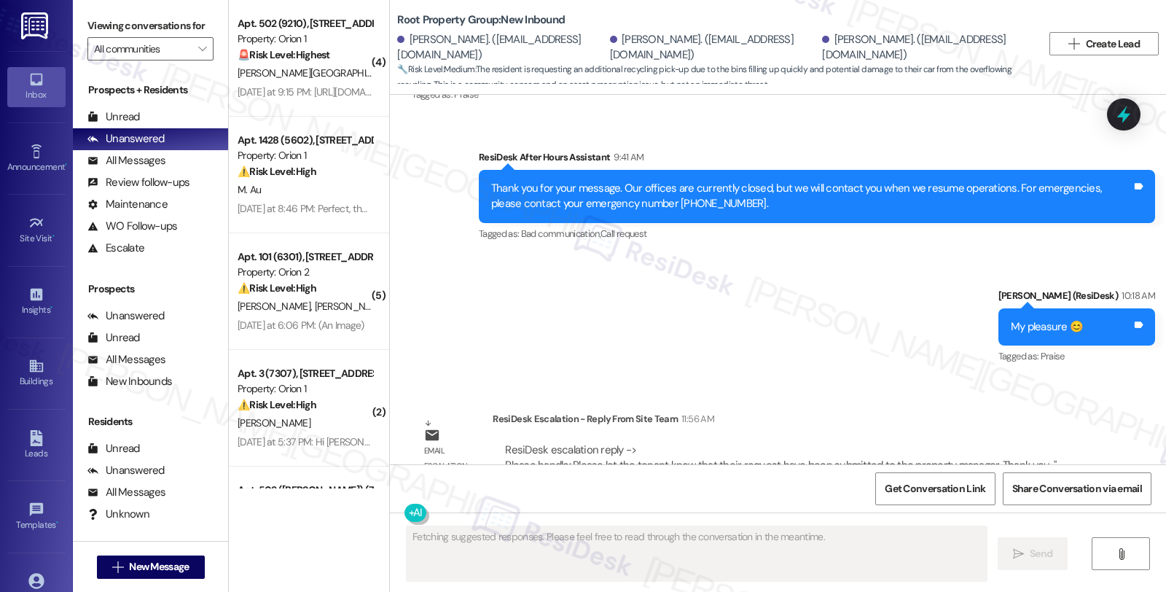
click at [1020, 289] on div "Sent via SMS ResiDesk After Hours Assistant 9:41 AM Thank you for your message.…" at bounding box center [778, 248] width 776 height 262
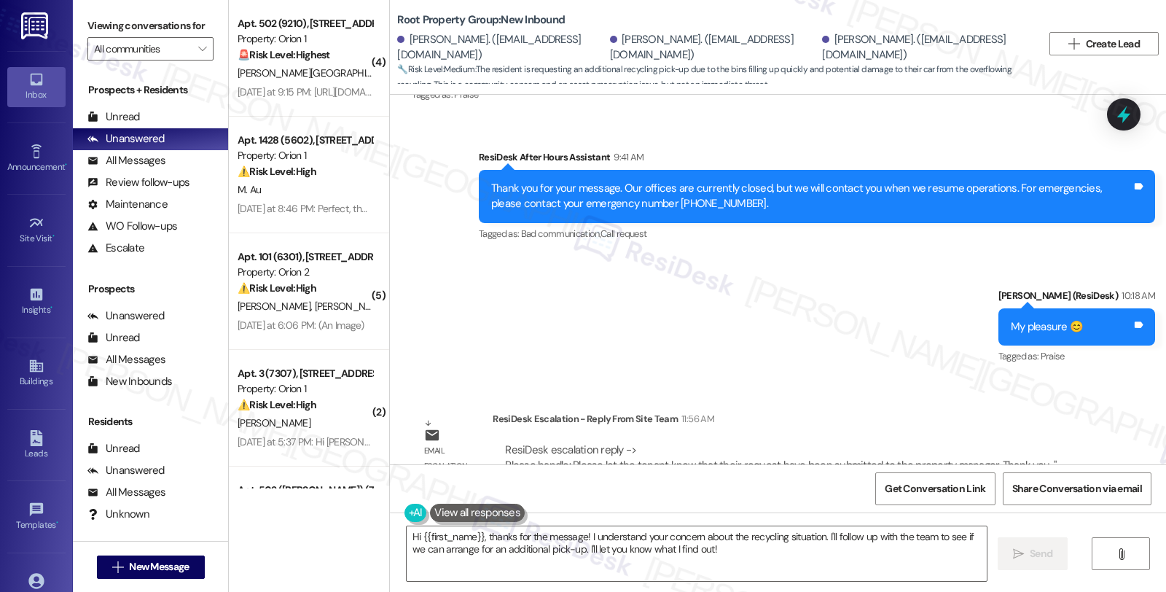
click at [930, 303] on div "Sent via SMS ResiDesk After Hours Assistant 9:41 AM Thank you for your message.…" at bounding box center [778, 248] width 776 height 262
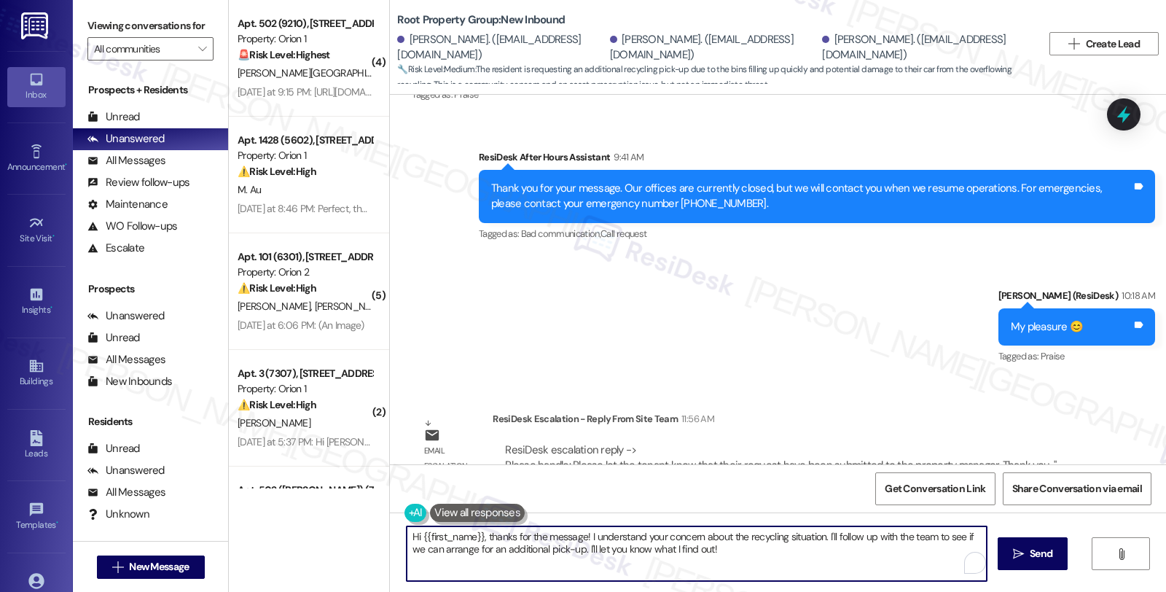
drag, startPoint x: 712, startPoint y: 547, endPoint x: 463, endPoint y: 540, distance: 249.3
click at [463, 540] on textarea "Hi {{first_name}}, thanks for the message! I understand your concern about the …" at bounding box center [697, 553] width 580 height 55
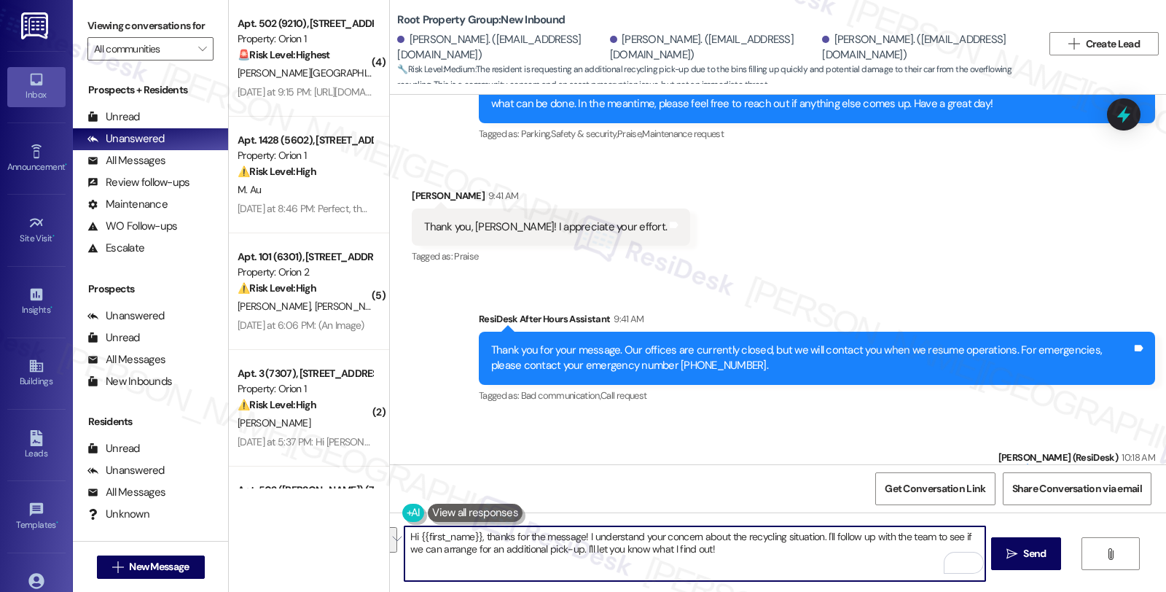
click at [697, 567] on textarea "Hi {{first_name}}, thanks for the message! I understand your concern about the …" at bounding box center [694, 553] width 580 height 55
click at [391, 535] on div "Hi {{first_name}}, thanks for the message! I understand your concern about the …" at bounding box center [778, 566] width 776 height 109
paste textarea "Please let the tenant know that their request have been submitted to the proper…"
click at [521, 536] on textarea "Here's a quick update, [PERSON_NAME]. Please let the tenant know that their req…" at bounding box center [694, 553] width 580 height 55
drag, startPoint x: 549, startPoint y: 537, endPoint x: 608, endPoint y: 536, distance: 59.0
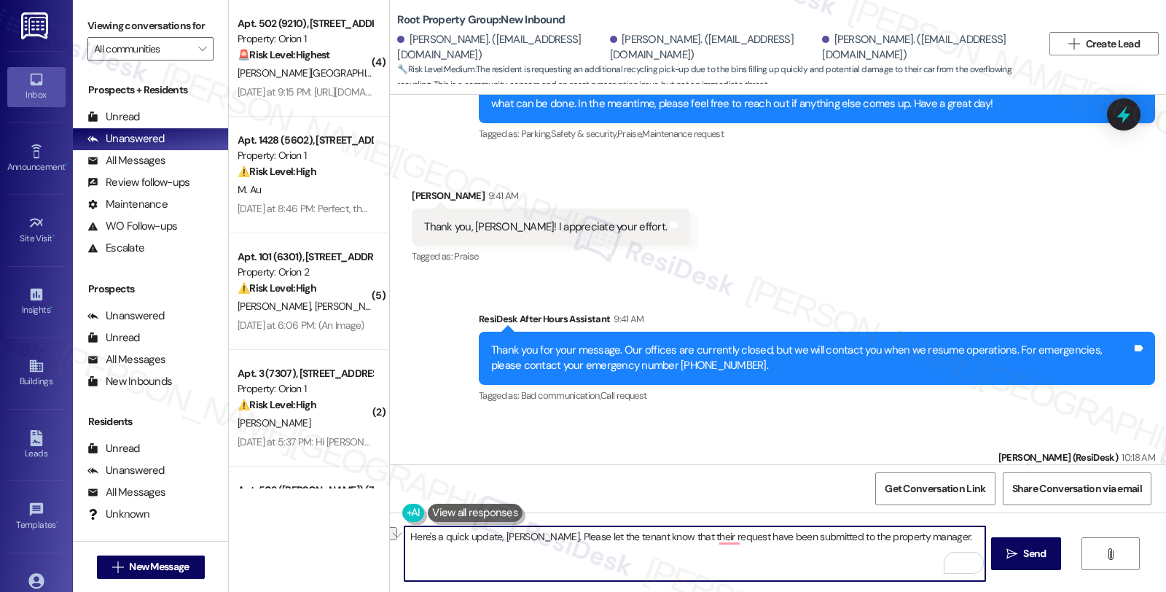
click at [608, 536] on textarea "Here's a quick update, [PERSON_NAME]. Please let the tenant know that their req…" at bounding box center [694, 553] width 580 height 55
click at [605, 535] on textarea "Here's a quick update, [PERSON_NAME]. Please know that their request have been …" at bounding box center [694, 553] width 580 height 55
click at [865, 536] on textarea "Here's a quick update, [PERSON_NAME]. Please know that your request has been su…" at bounding box center [694, 553] width 580 height 55
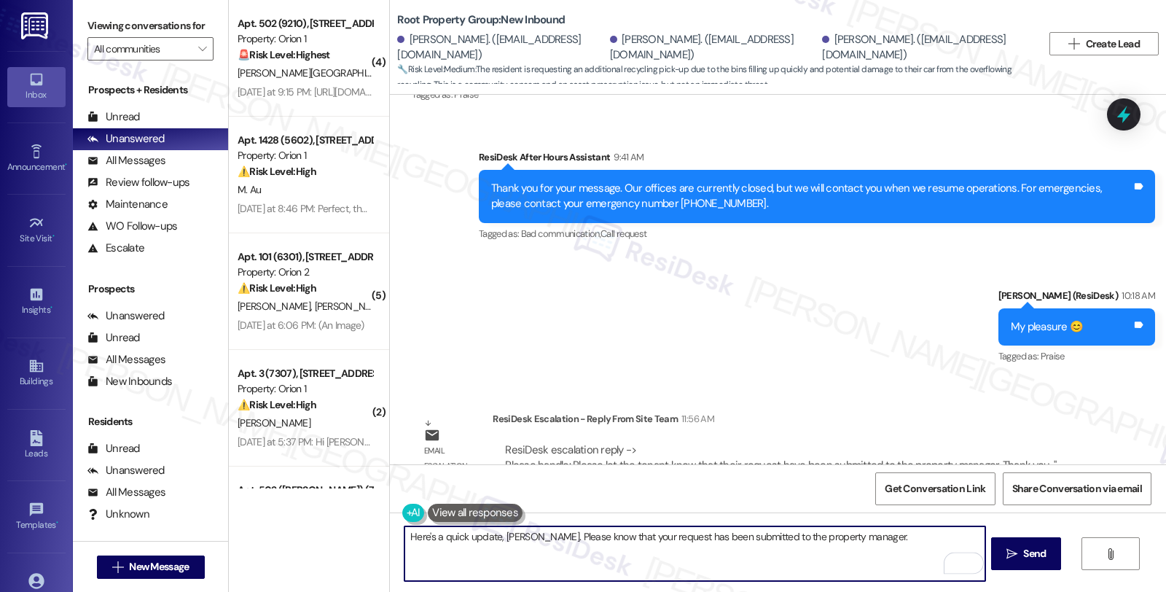
scroll to position [2035, 0]
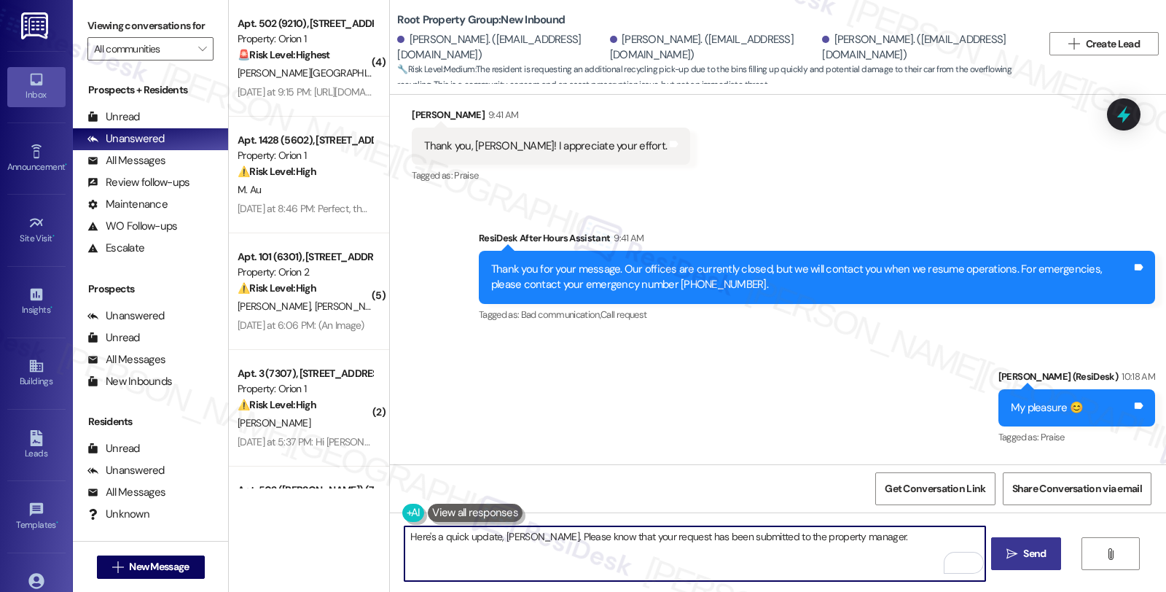
type textarea "Here's a quick update, [PERSON_NAME]. Please know that your request has been su…"
click at [1029, 549] on span "Send" at bounding box center [1034, 553] width 23 height 15
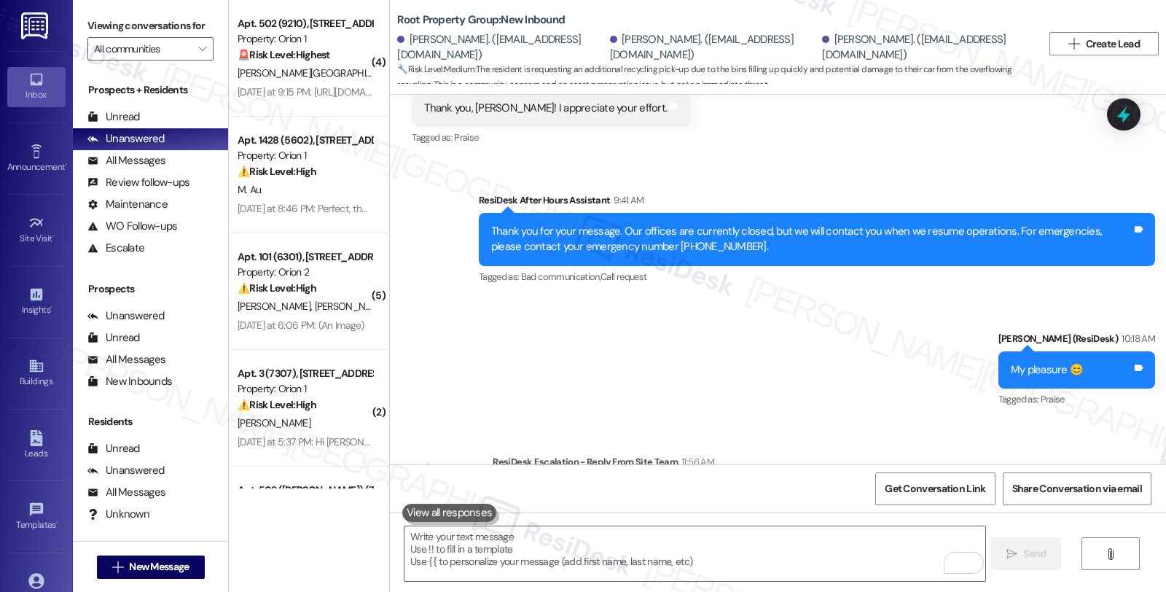
scroll to position [2115, 0]
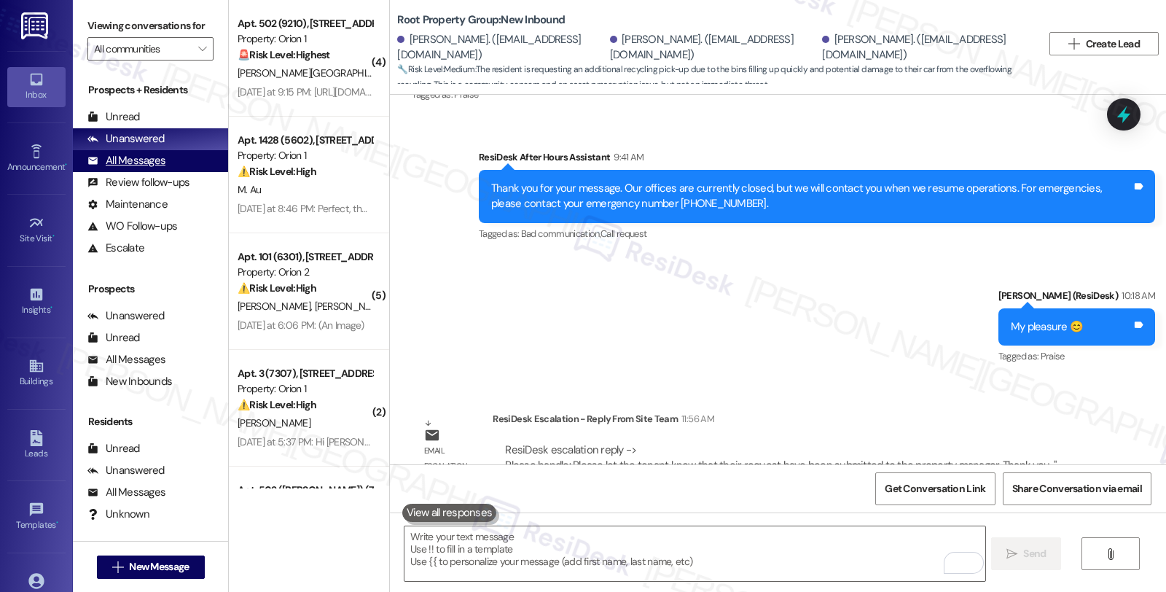
click at [120, 168] on div "All Messages" at bounding box center [126, 160] width 78 height 15
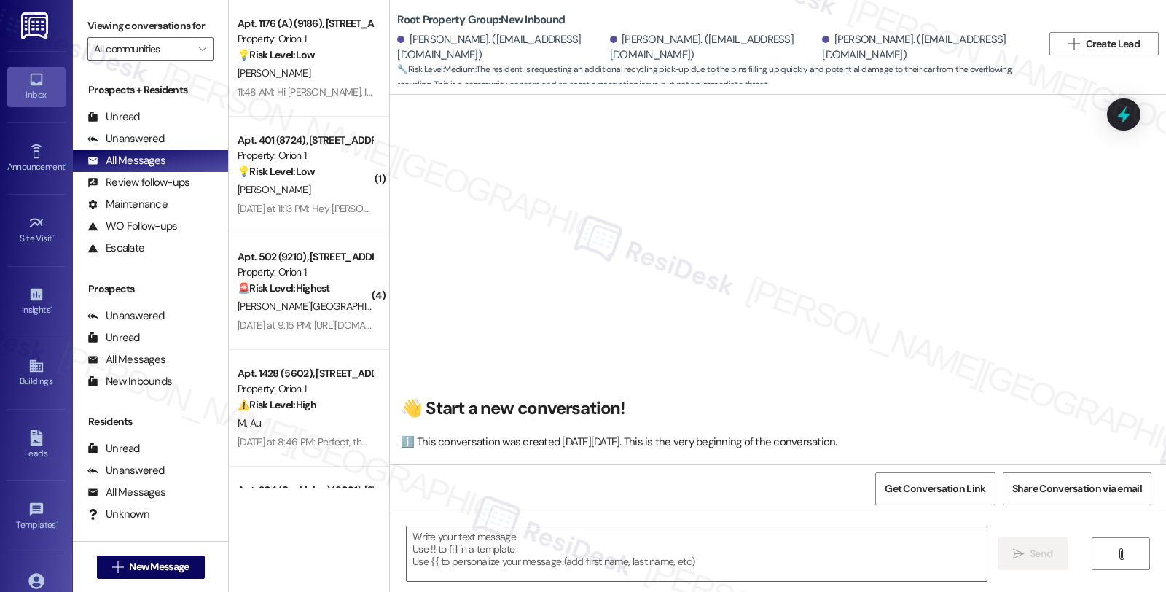
scroll to position [2239, 0]
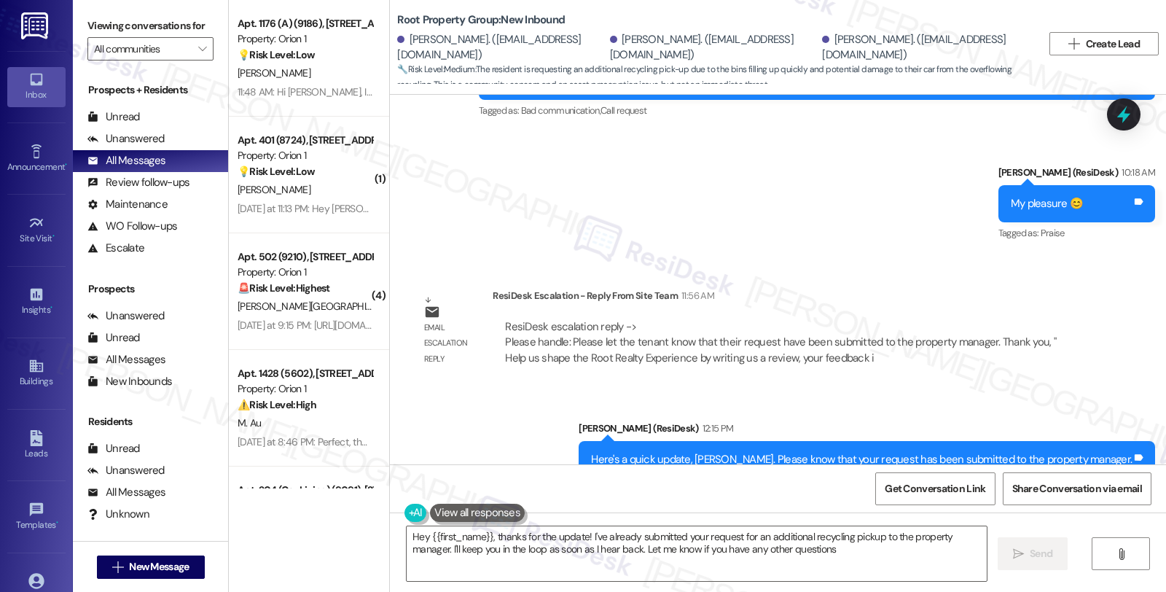
type textarea "Hey {{first_name}}, thanks for the update! I've already submitted your request …"
click at [1068, 388] on div "Sent via SMS [PERSON_NAME] (ResiDesk) 12:15 PM Here's a quick update, [PERSON_N…" at bounding box center [778, 449] width 776 height 123
drag, startPoint x: 1003, startPoint y: 340, endPoint x: 995, endPoint y: 343, distance: 7.6
click at [1003, 388] on div "Sent via SMS [PERSON_NAME] (ResiDesk) 12:15 PM Here's a quick update, [PERSON_N…" at bounding box center [778, 449] width 776 height 123
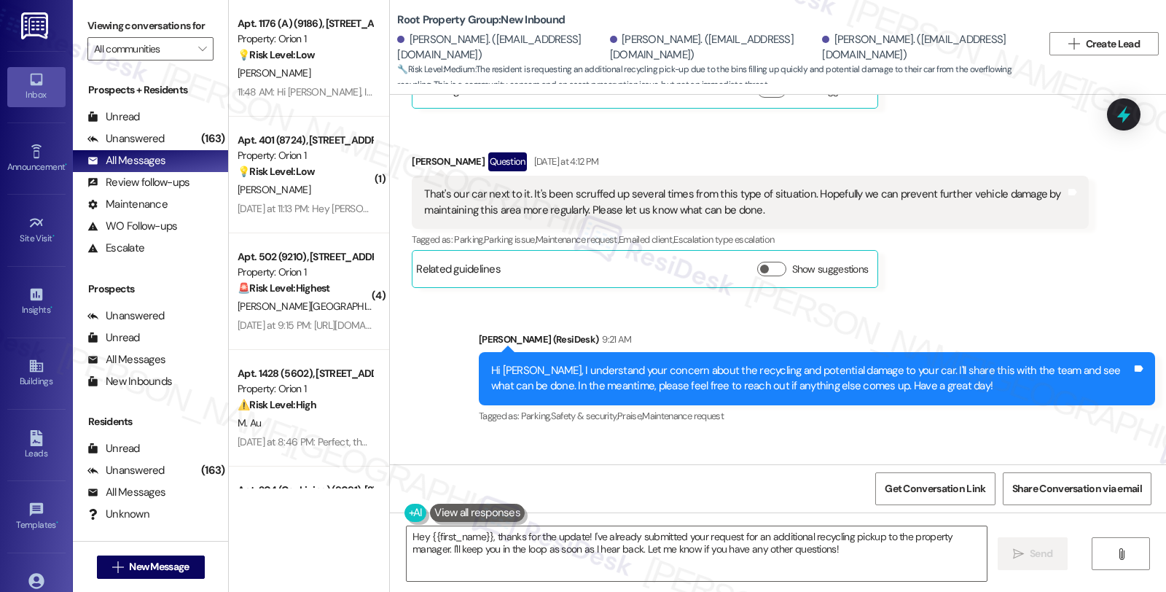
scroll to position [2158, 0]
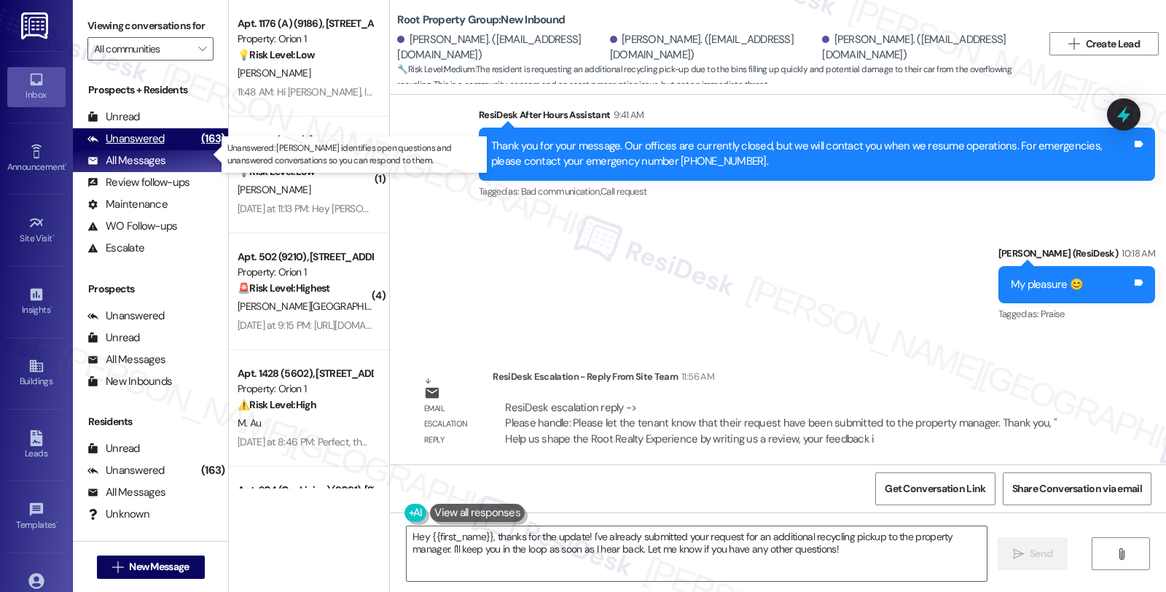
click at [197, 150] on div "(163)" at bounding box center [212, 139] width 31 height 23
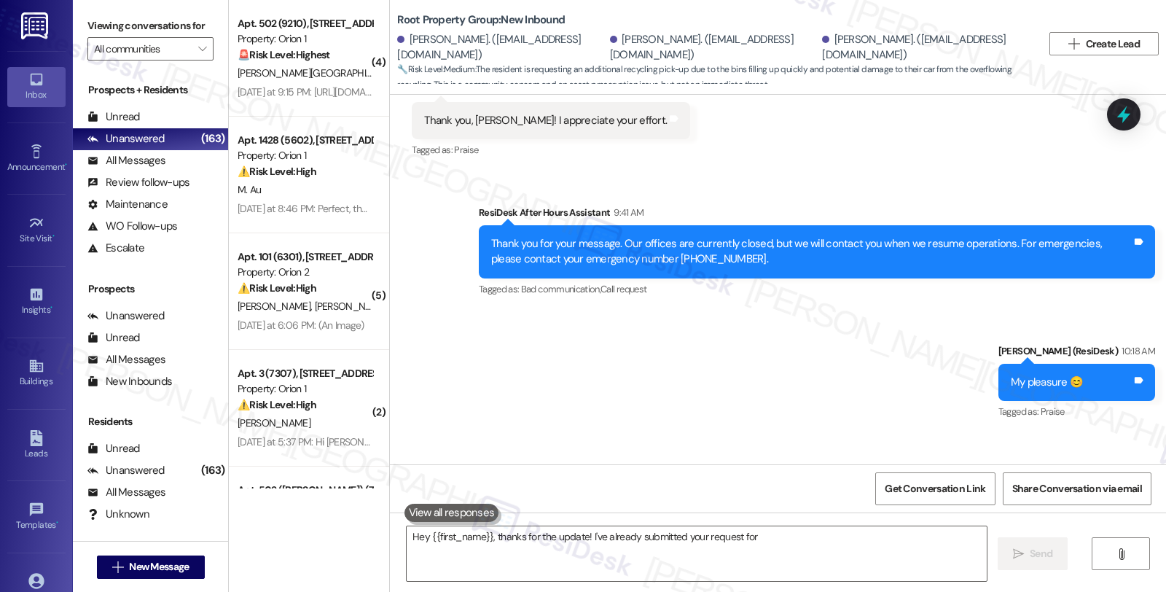
scroll to position [1815, 0]
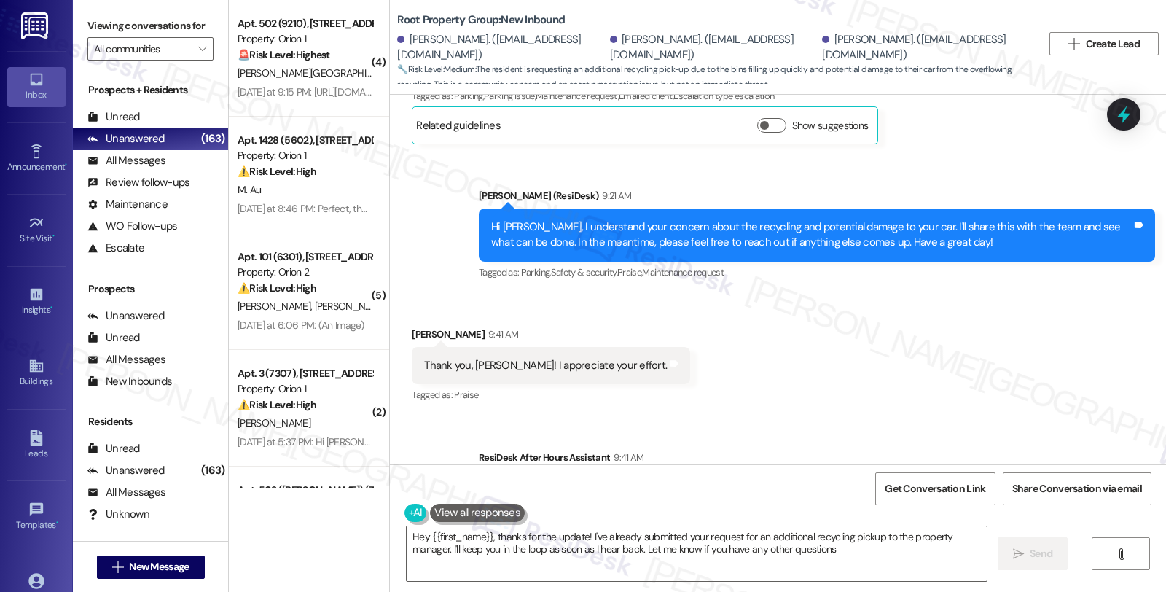
type textarea "Hey {{first_name}}, thanks for the update! I've already submitted your request …"
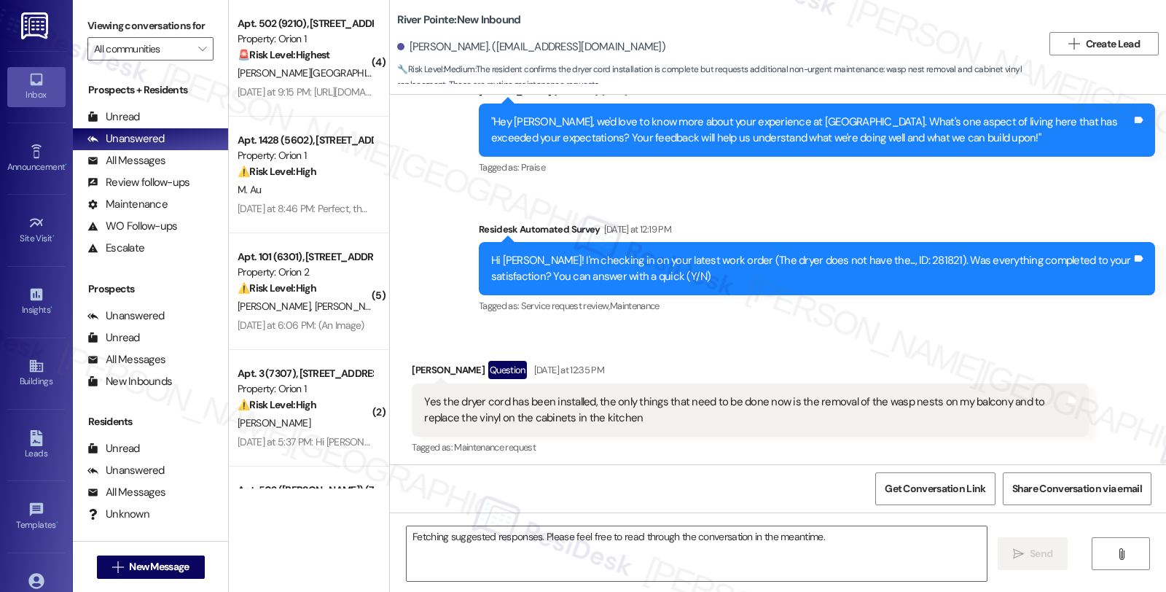
scroll to position [199, 0]
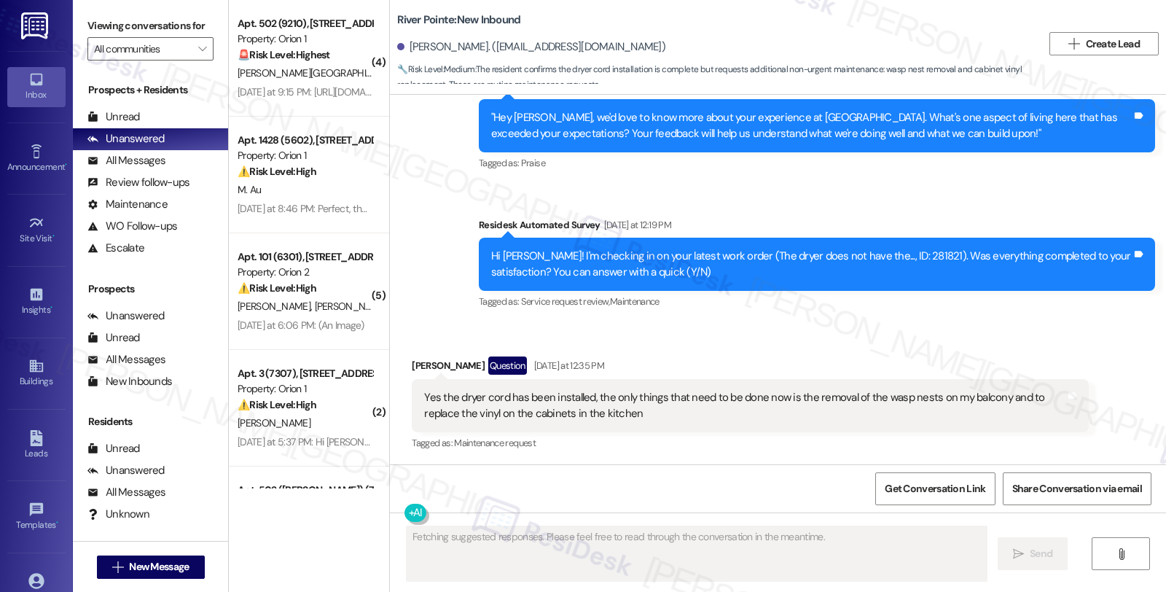
click at [447, 46] on div "[PERSON_NAME]. ([EMAIL_ADDRESS][DOMAIN_NAME])" at bounding box center [531, 46] width 268 height 15
copy div "[PERSON_NAME]"
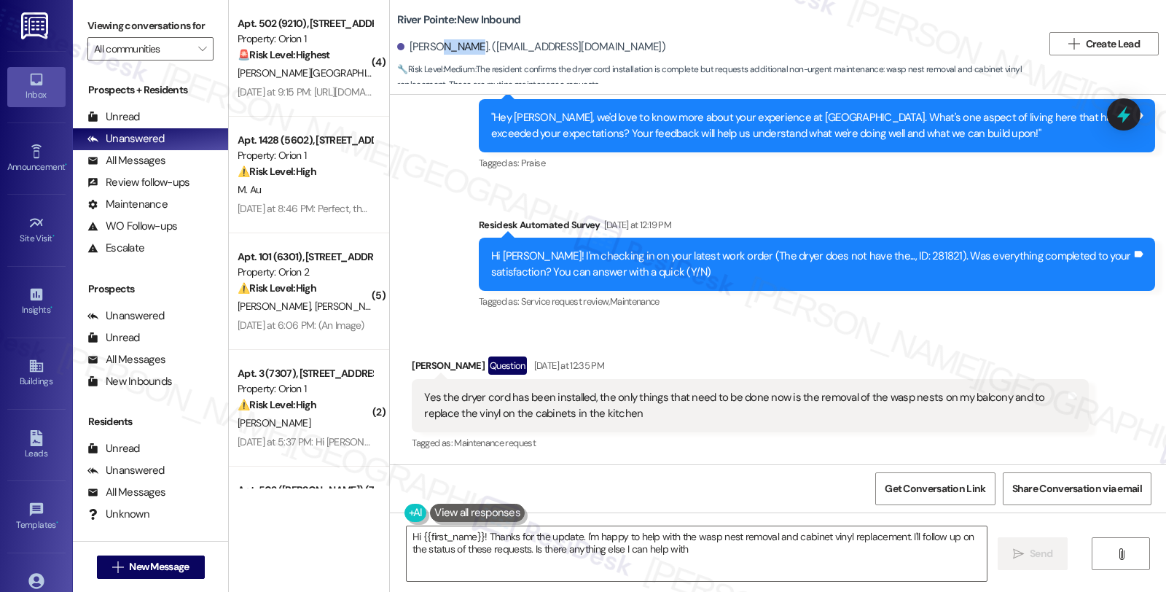
type textarea "Hi {{first_name}}! Thanks for the update. I'm happy to help with the wasp nest …"
